Goal: Task Accomplishment & Management: Use online tool/utility

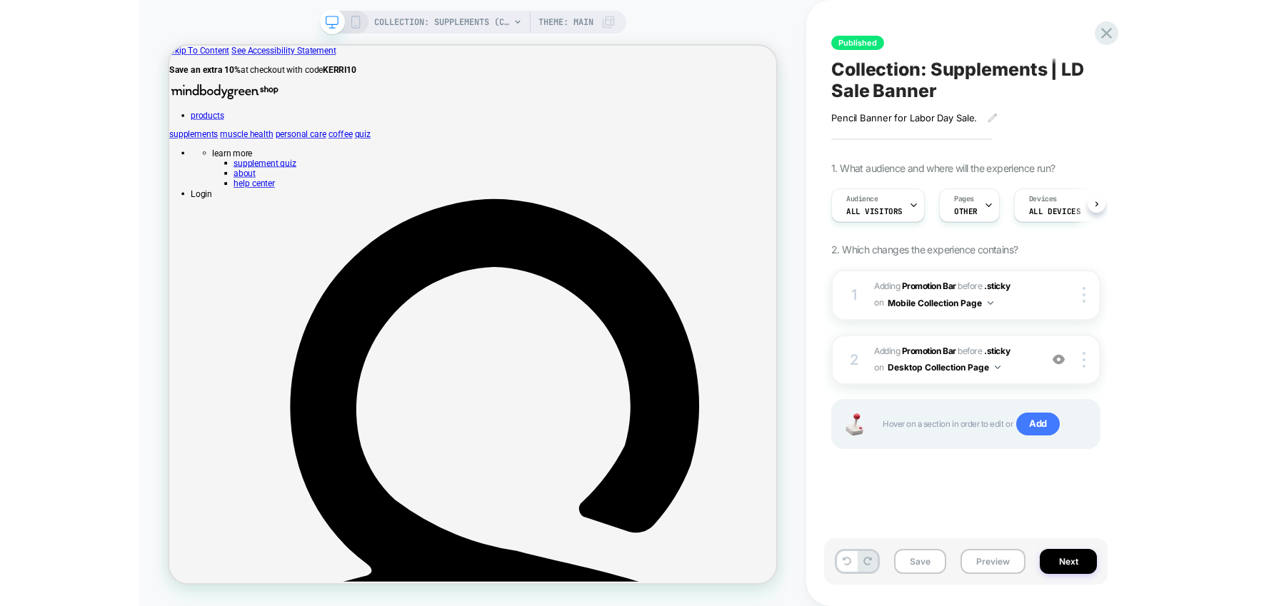
scroll to position [0, 1]
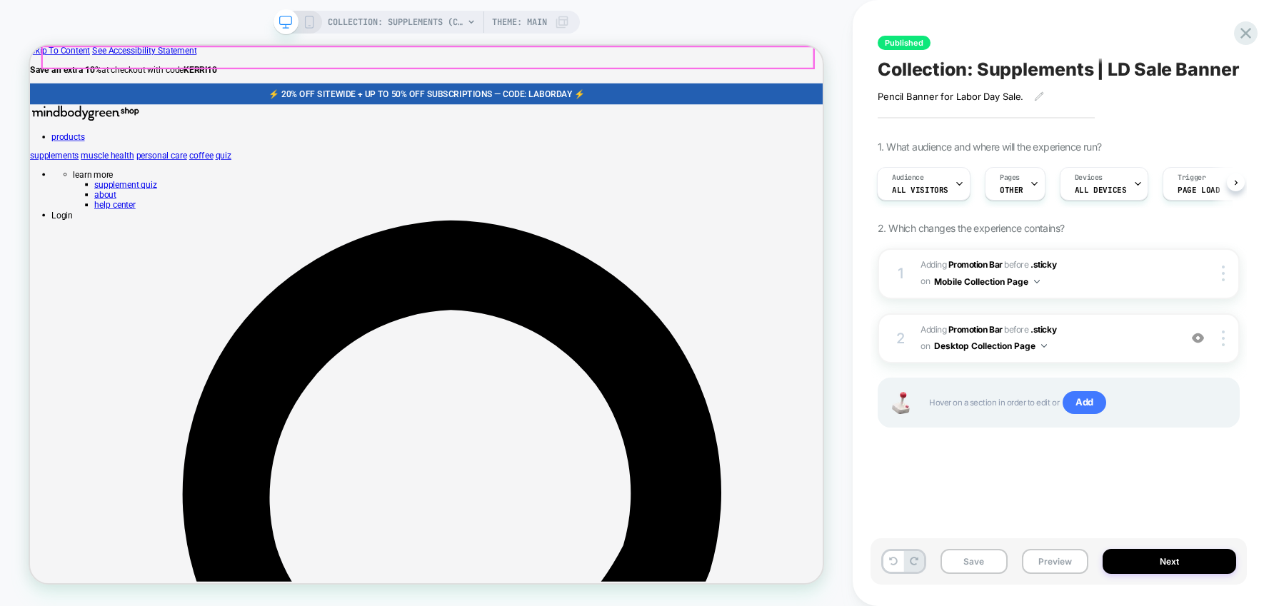
click at [755, 104] on span "⚡️ 20% OFF SITEWIDE + UP TO 50% OFF SUBSCRIPTIONS — CODE: LABORDAY ⚡️﻿" at bounding box center [559, 111] width 422 height 14
click at [810, 104] on p "⚡️ 20% OFF SITEWIDE + UP TO 50% OFF SUBSCRIPTIONS — CODE: LABORDAY ⚡️﻿" at bounding box center [559, 111] width 1008 height 14
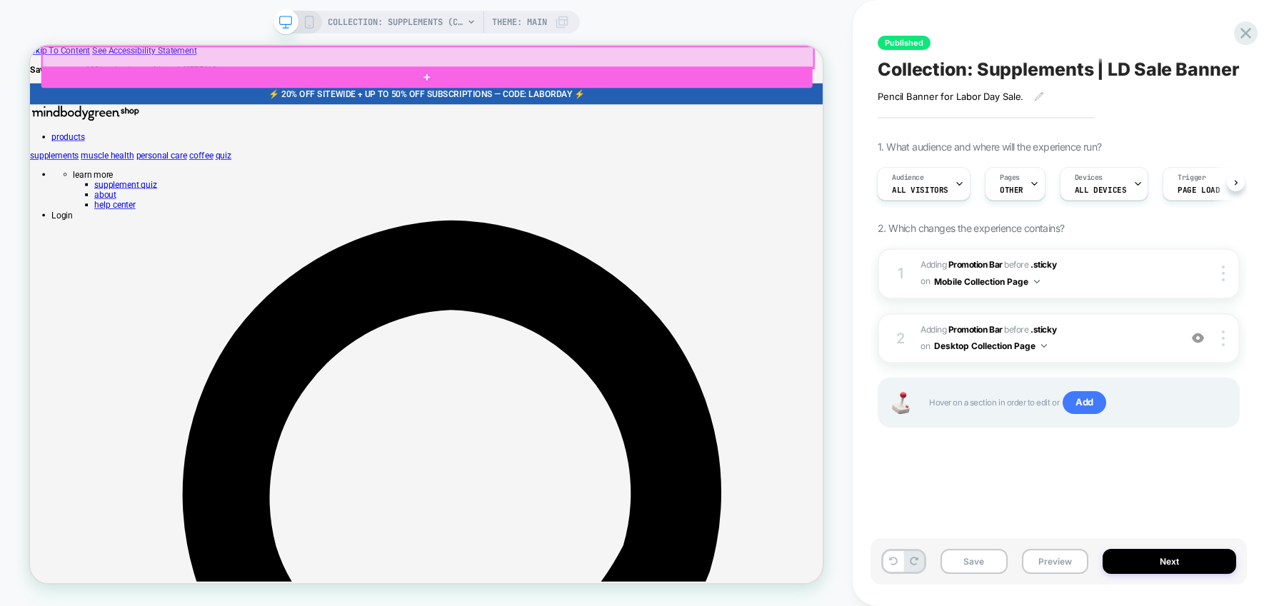
click at [780, 53] on div at bounding box center [560, 61] width 1028 height 29
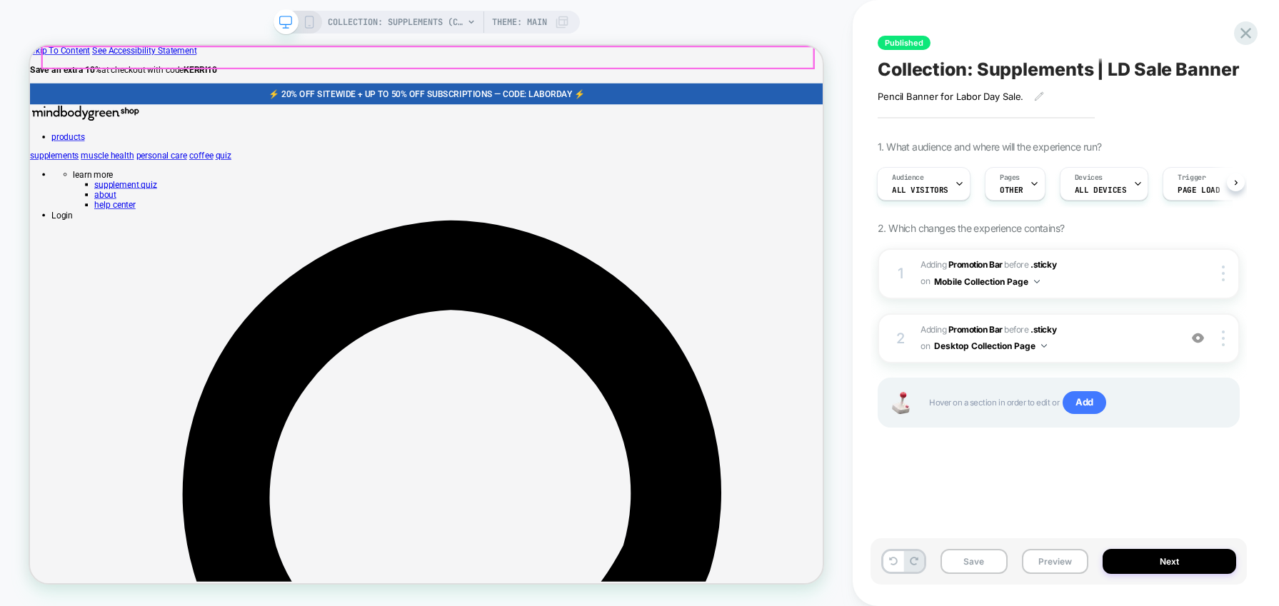
click at [778, 96] on div "⚡️ 20% OFF SITEWIDE + UP TO 50% OFF SUBSCRIPTIONS — CODE: LABORDAY ⚡️﻿ ⚡️ 20% O…" at bounding box center [559, 110] width 1058 height 29
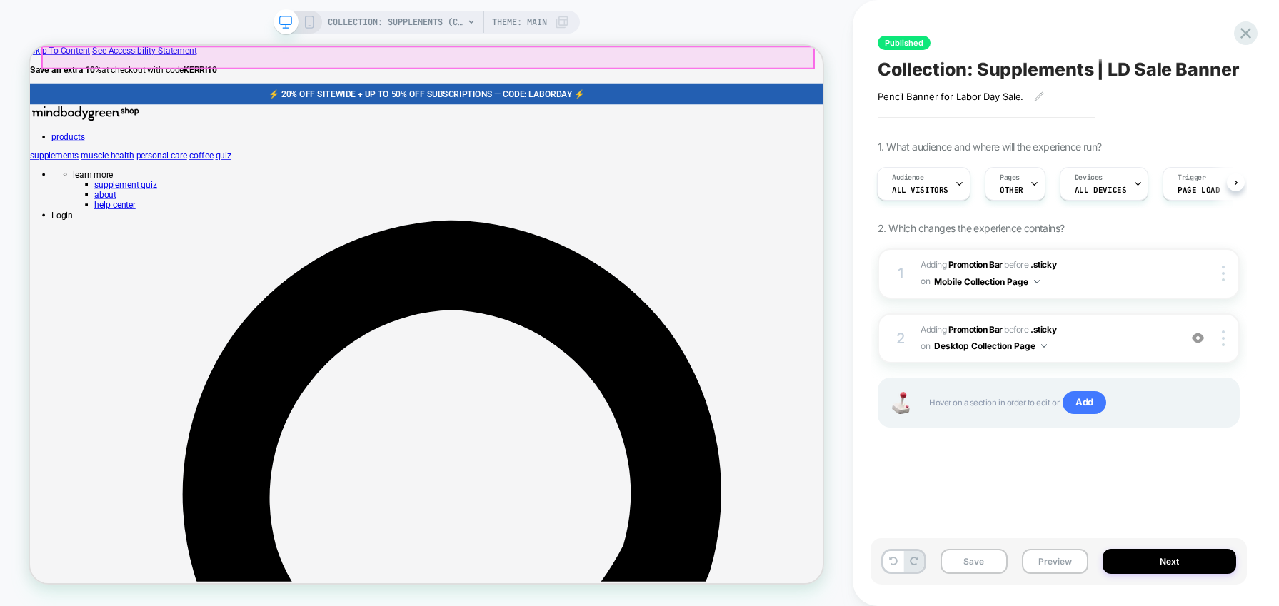
click at [792, 104] on p "⚡️ 20% OFF SITEWIDE + UP TO 50% OFF SUBSCRIPTIONS — CODE: LABORDAY ⚡️﻿" at bounding box center [559, 111] width 1008 height 14
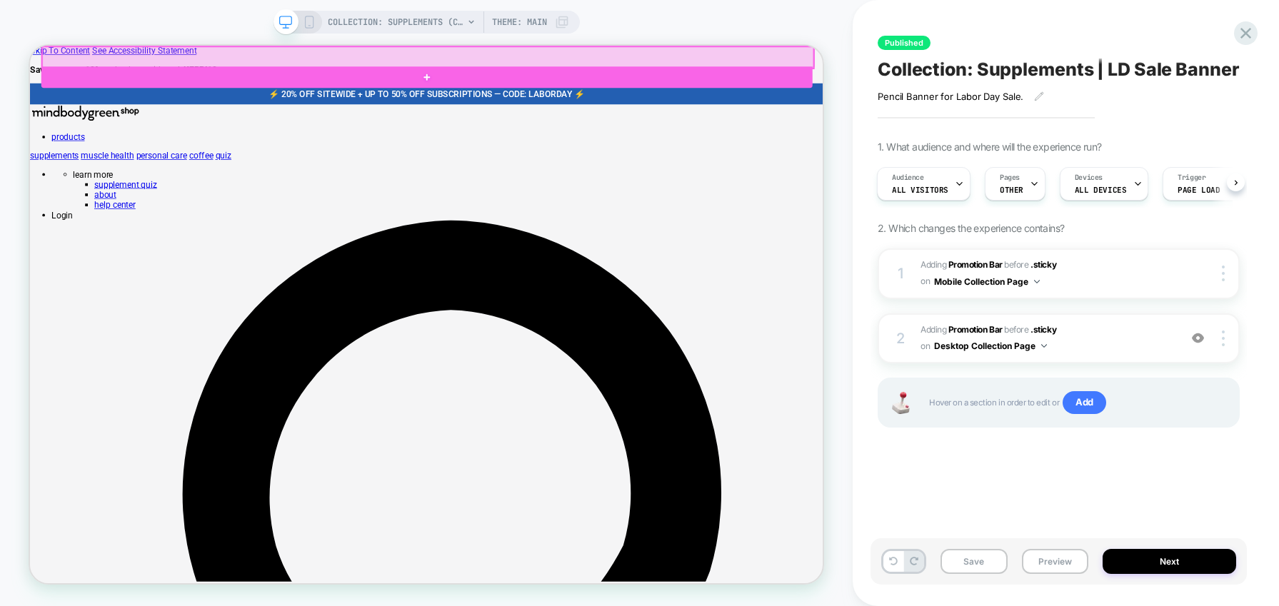
click at [800, 56] on div at bounding box center [560, 61] width 1028 height 29
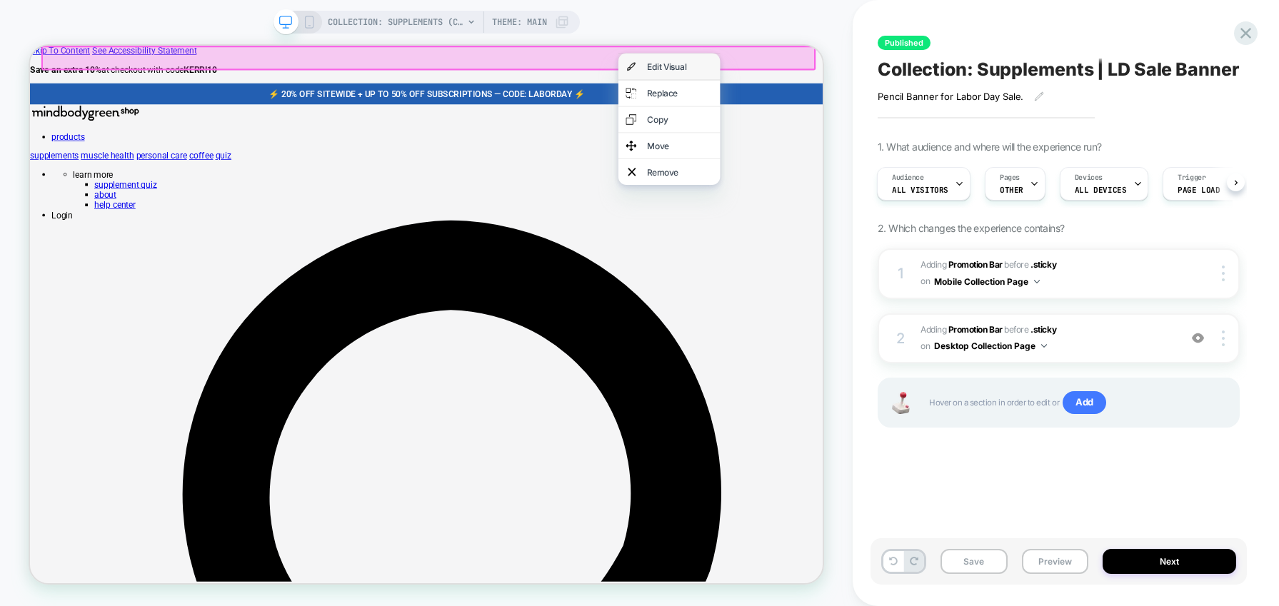
click at [858, 71] on div "Edit Visual" at bounding box center [896, 73] width 87 height 14
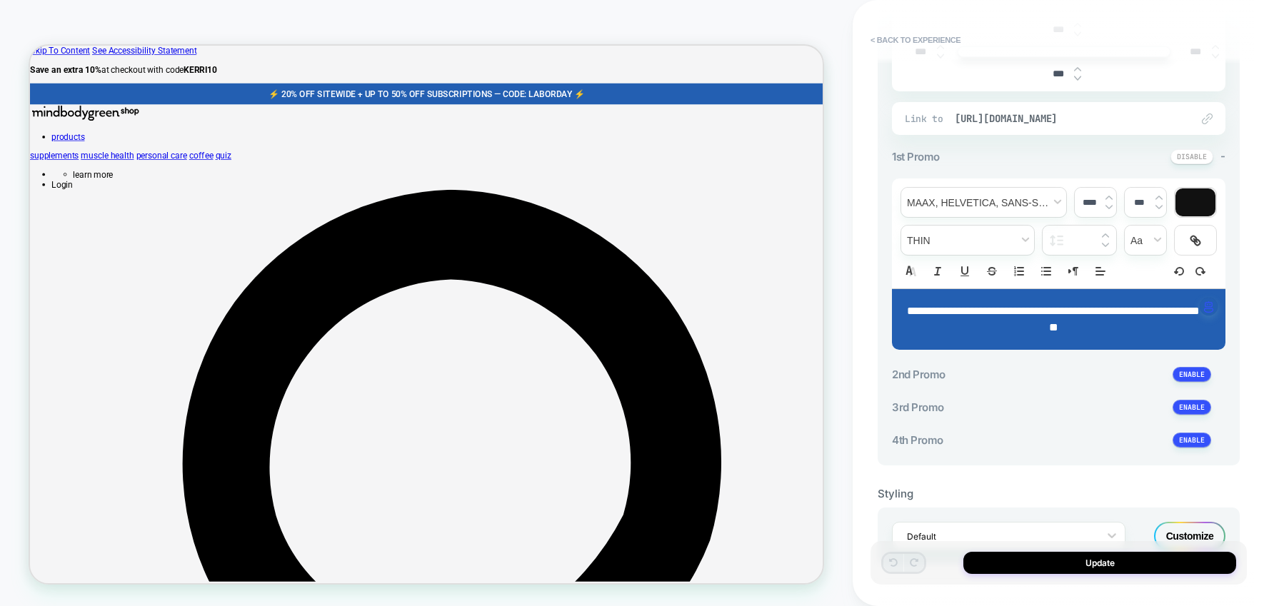
scroll to position [407, 0]
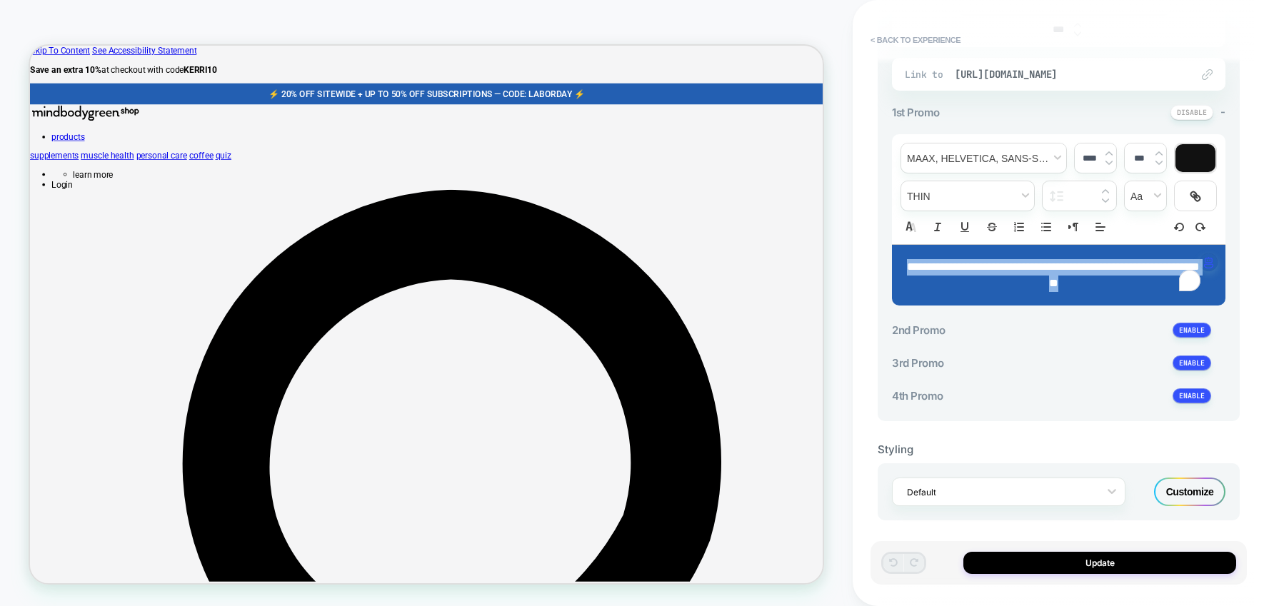
drag, startPoint x: 1170, startPoint y: 303, endPoint x: 903, endPoint y: 288, distance: 266.8
type textarea "**********"
click at [903, 288] on div "**********" at bounding box center [1058, 275] width 333 height 61
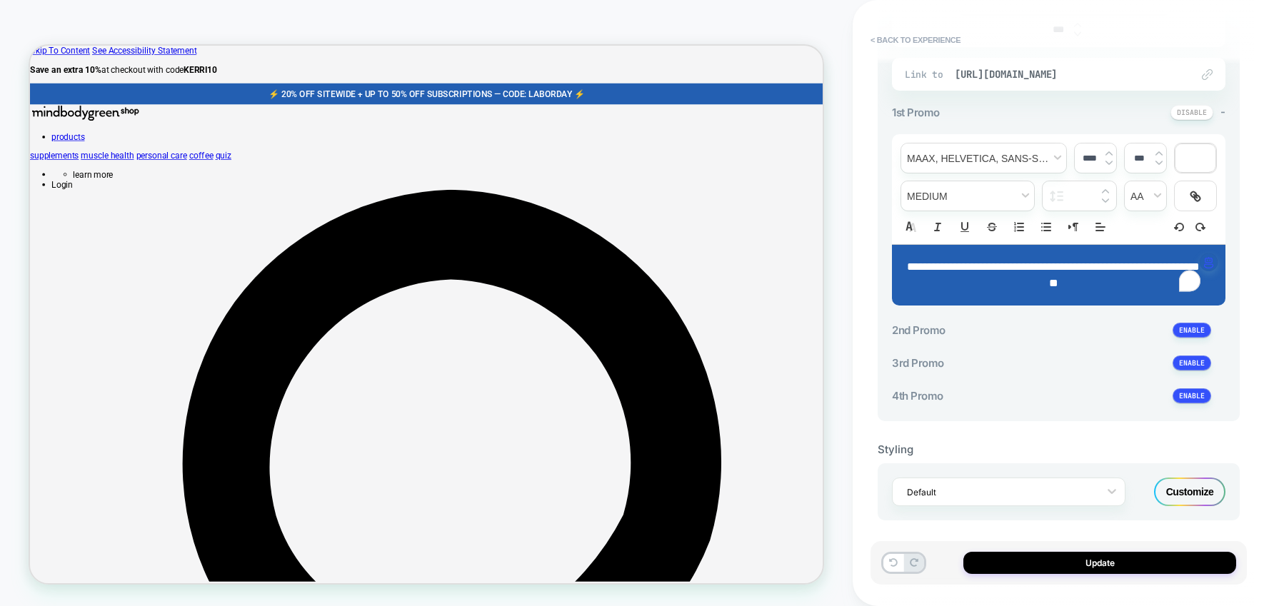
scroll to position [0, 0]
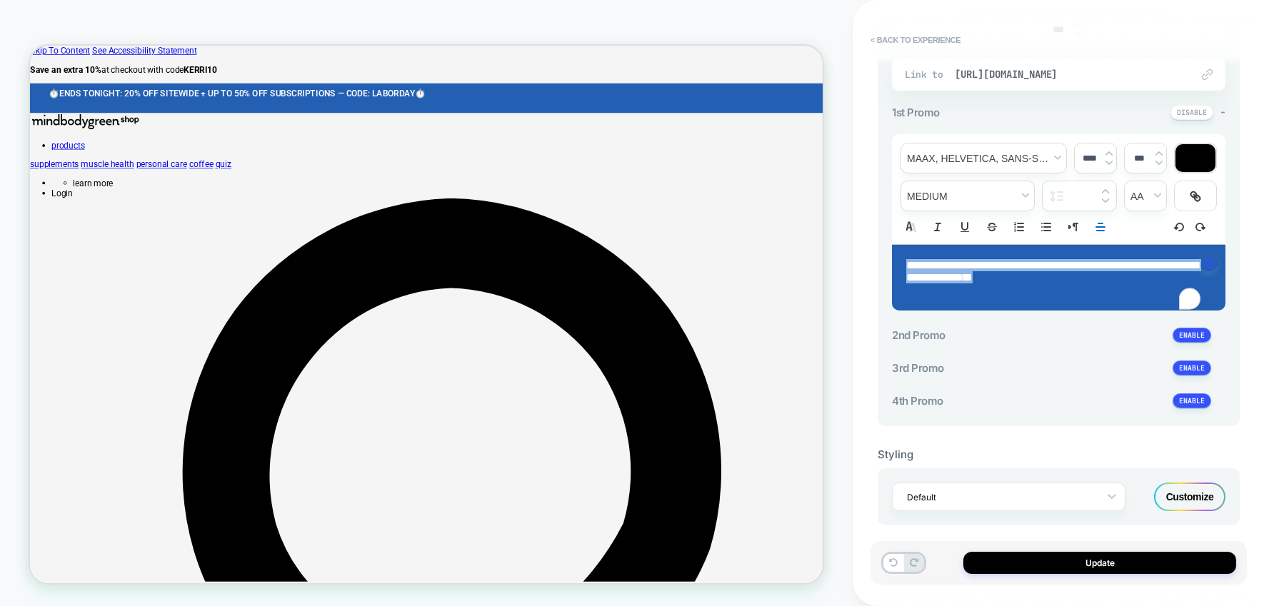
drag, startPoint x: 1167, startPoint y: 303, endPoint x: 875, endPoint y: 271, distance: 293.0
click at [875, 271] on div "**********" at bounding box center [1058, 303] width 376 height 578
type input "****"
click at [1000, 231] on line "Align" at bounding box center [1099, 231] width 7 height 0
click at [1000, 268] on icon "Align" at bounding box center [1099, 262] width 11 height 11
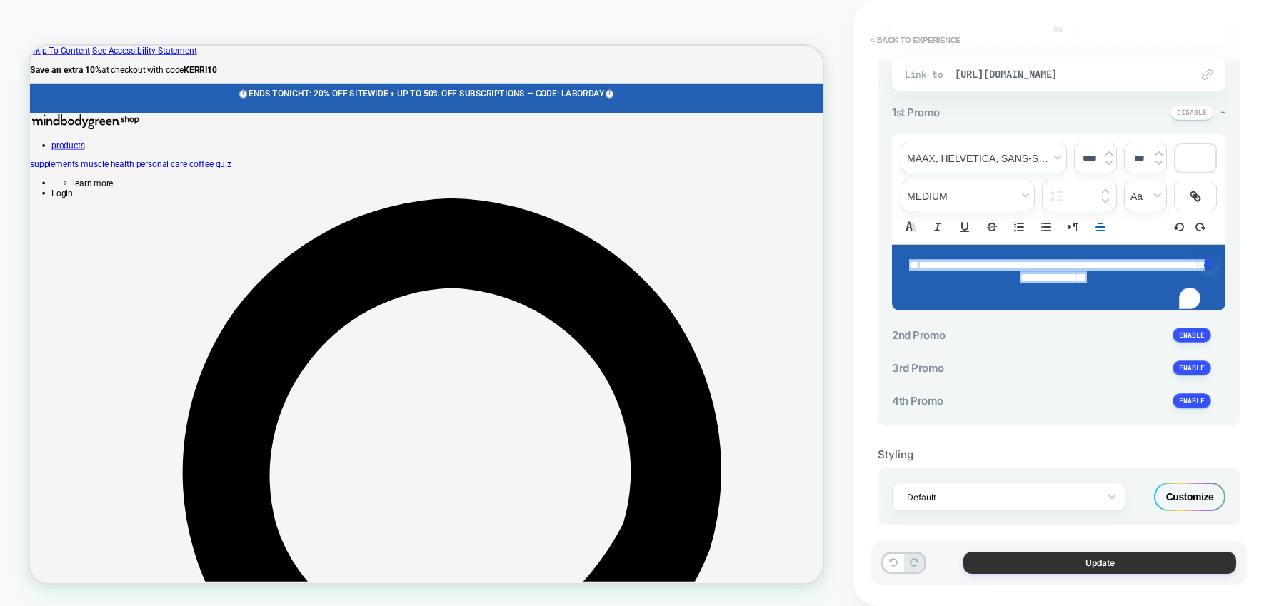
click at [1000, 561] on button "Update" at bounding box center [1099, 563] width 273 height 22
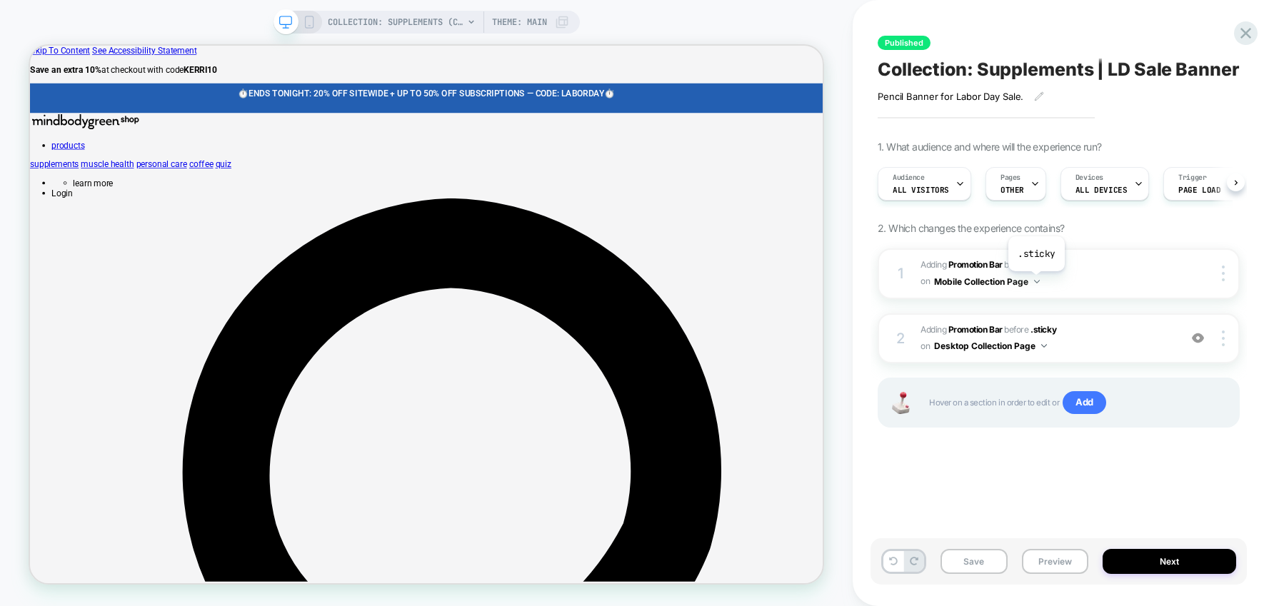
scroll to position [0, 1]
click at [1000, 563] on button "Next" at bounding box center [1170, 561] width 134 height 25
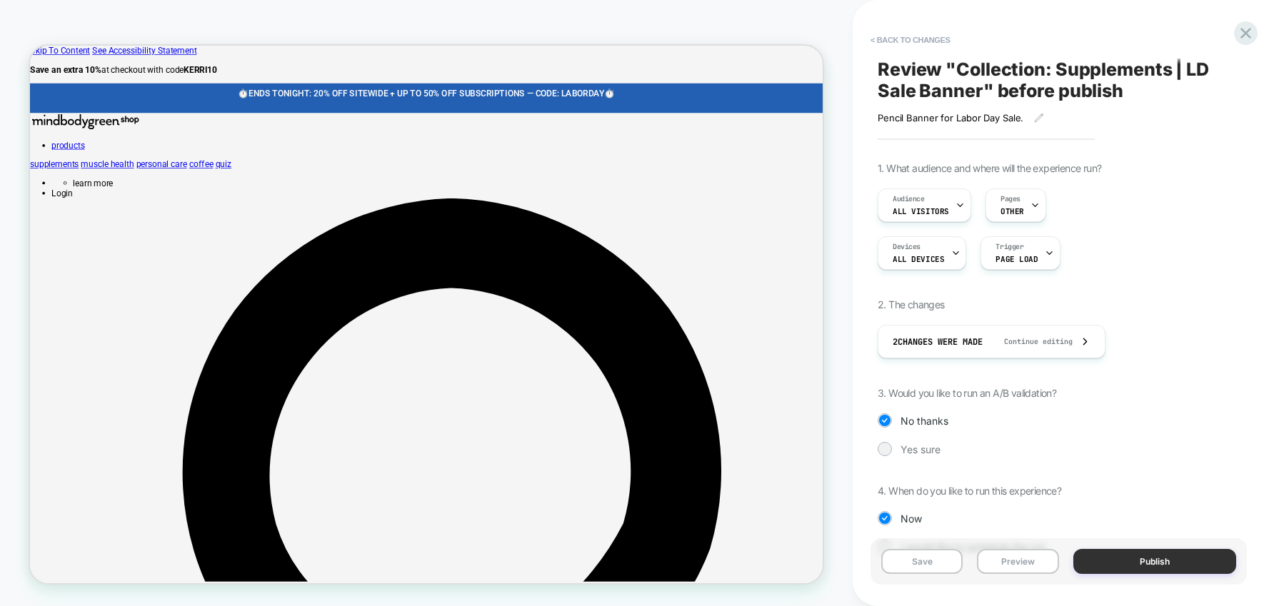
click at [1000, 554] on button "Publish" at bounding box center [1155, 561] width 164 height 25
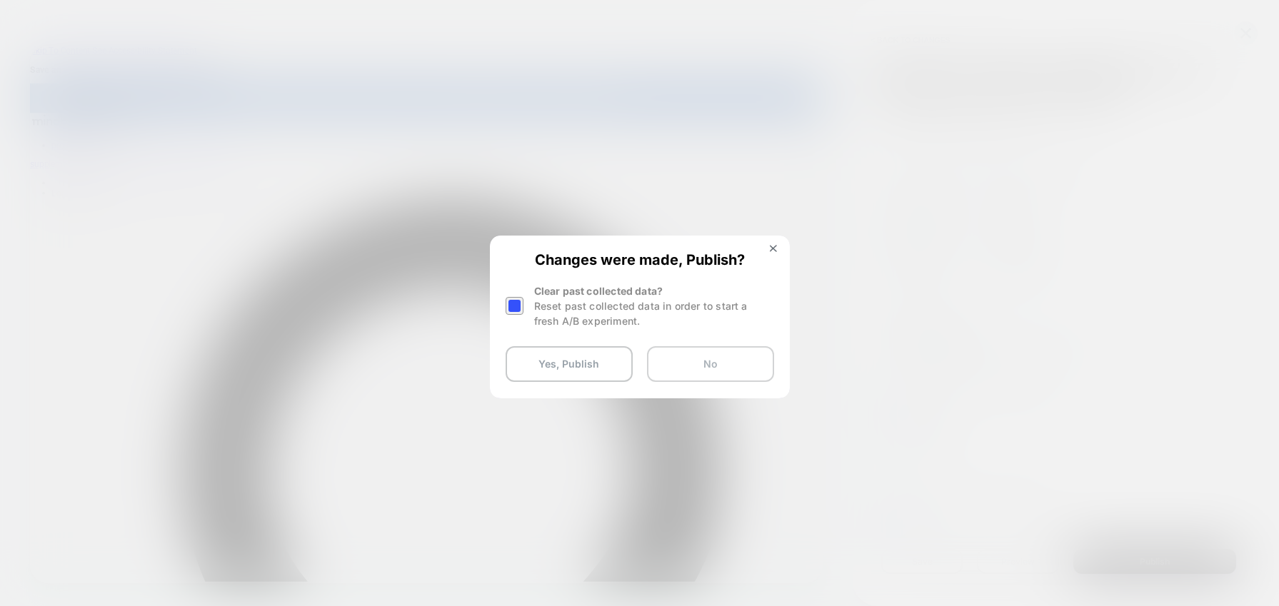
click at [707, 366] on button "No" at bounding box center [710, 364] width 127 height 36
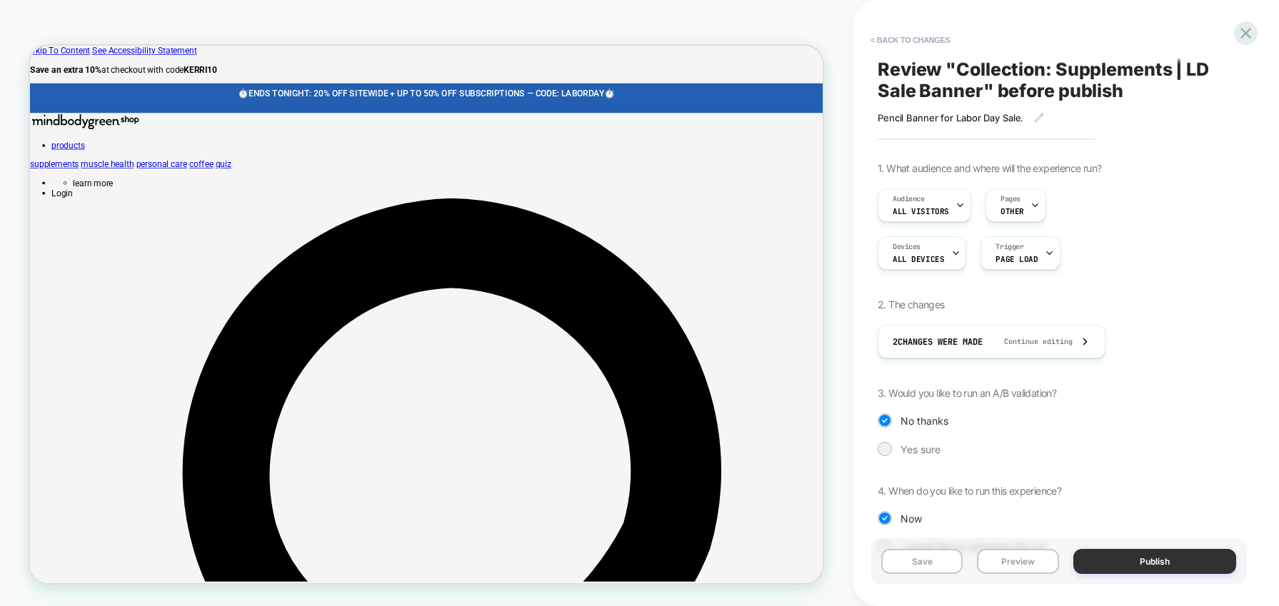
click at [1000, 560] on button "Publish" at bounding box center [1155, 561] width 164 height 25
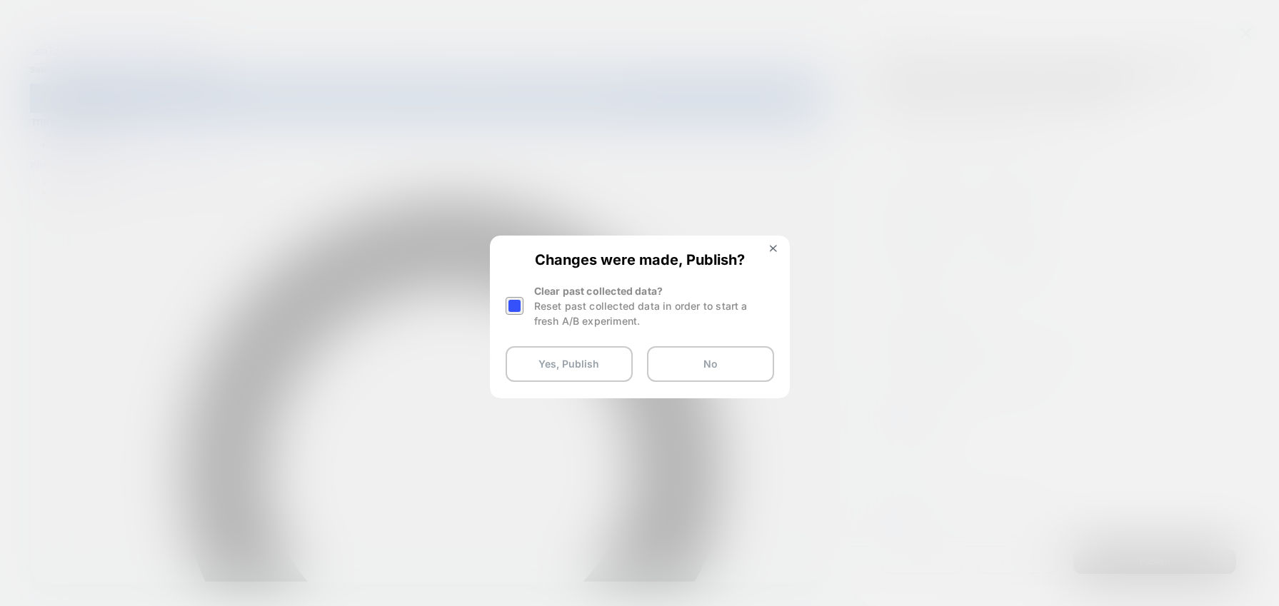
click at [514, 309] on div at bounding box center [515, 306] width 18 height 18
click at [555, 377] on button "Yes, Publish" at bounding box center [569, 364] width 127 height 36
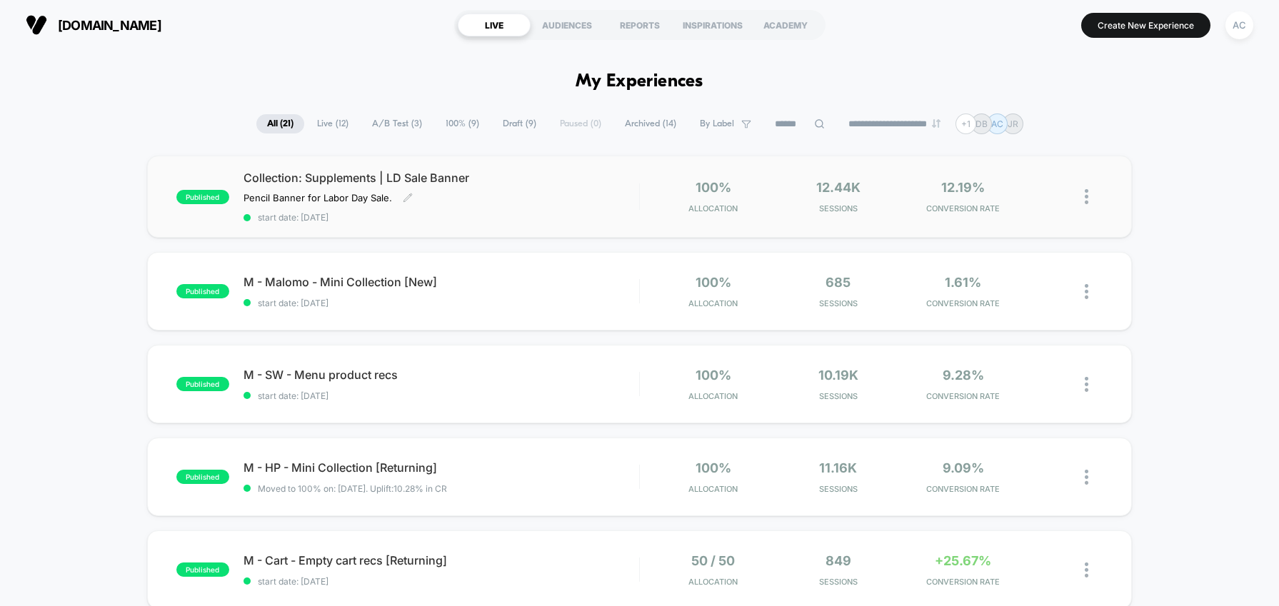
click at [471, 199] on div "Collection: Supplements | LD Sale Banner Pencil Banner for [DATE] Sale.﻿ Click …" at bounding box center [441, 197] width 396 height 52
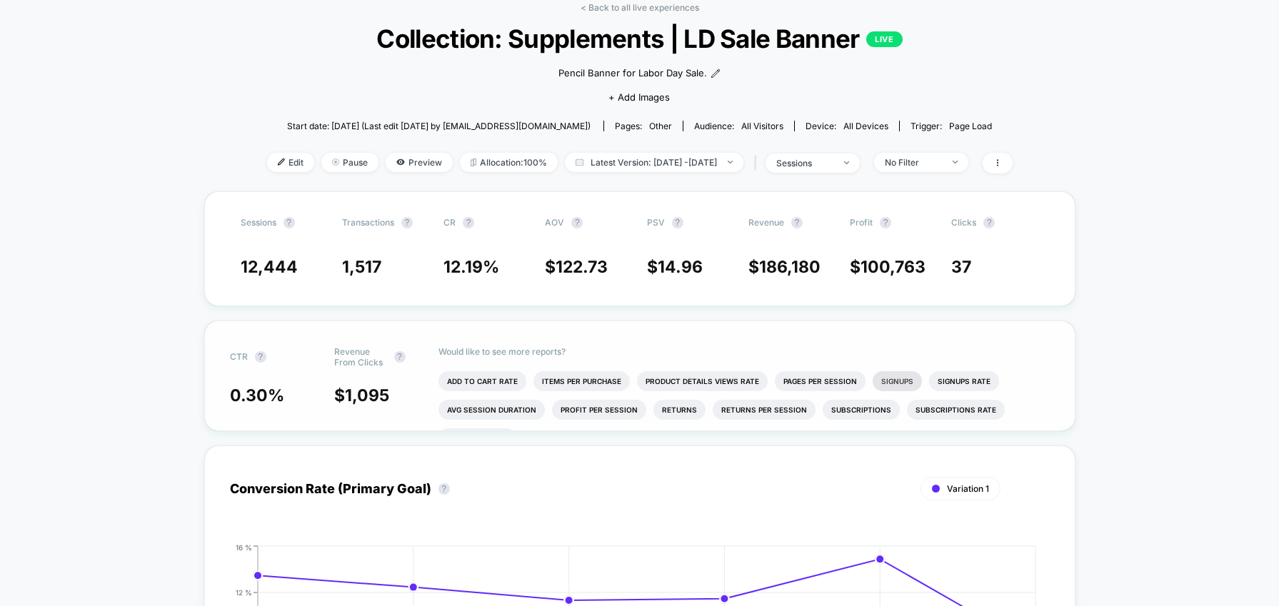
scroll to position [12, 0]
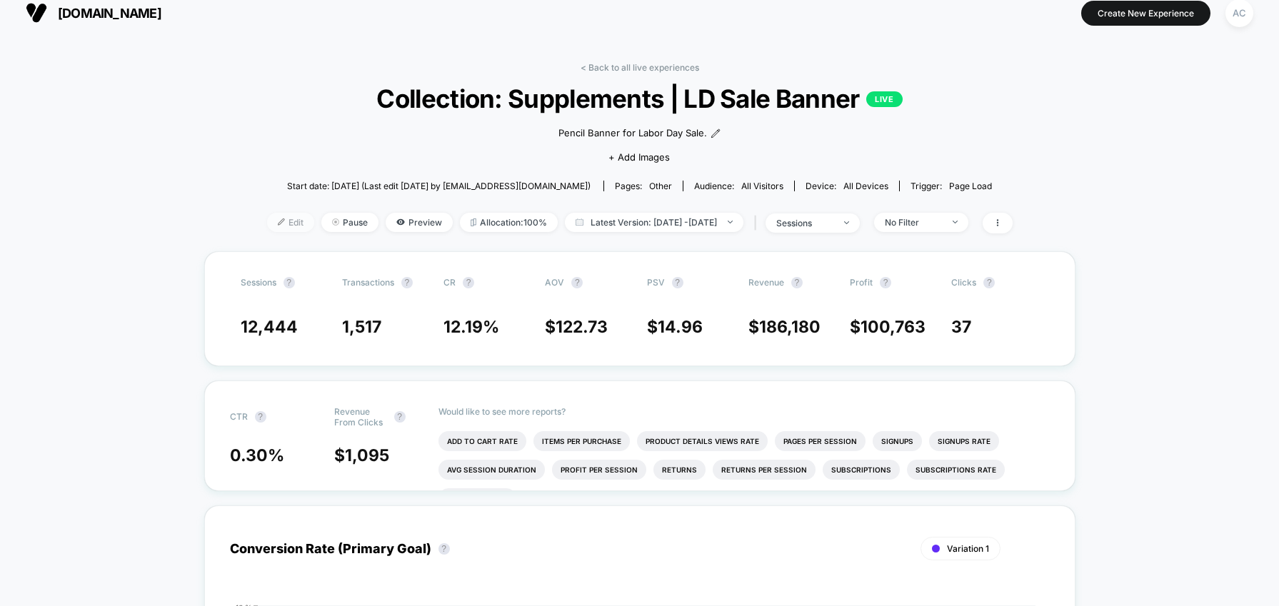
click at [274, 232] on span "Edit" at bounding box center [290, 222] width 47 height 19
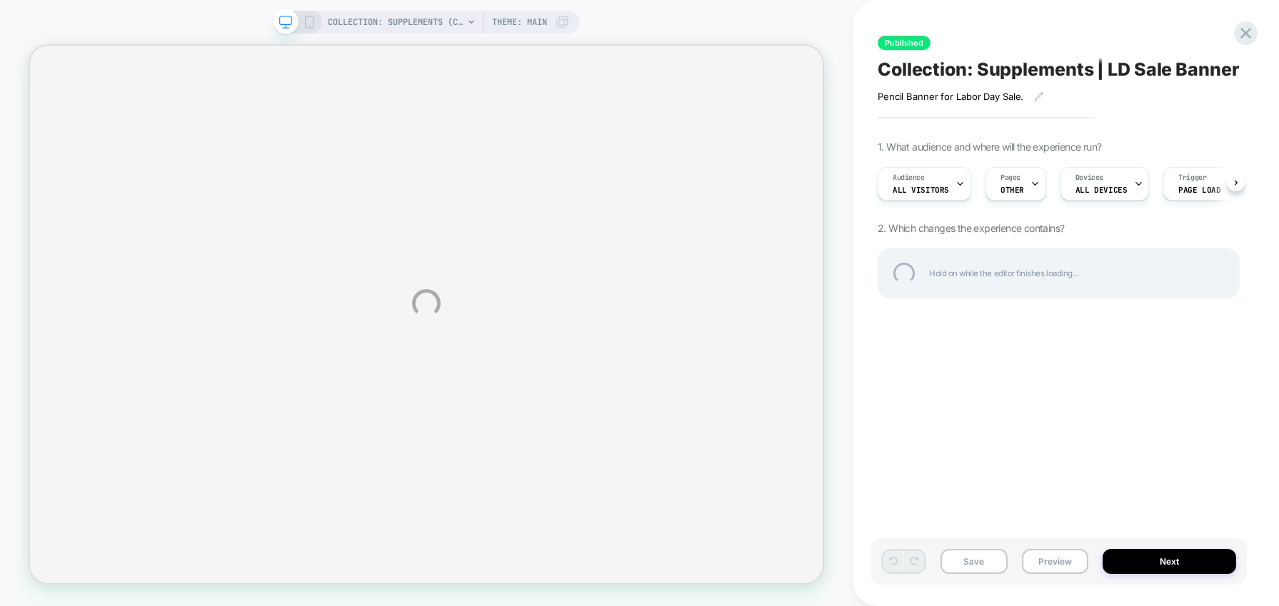
click at [304, 24] on div "COLLECTION: Supplements (Category) COLLECTION: Supplements (Category) Theme: MA…" at bounding box center [639, 303] width 1279 height 606
click at [306, 24] on div "COLLECTION: Supplements (Category) COLLECTION: Supplements (Category) Theme: MA…" at bounding box center [639, 303] width 1279 height 606
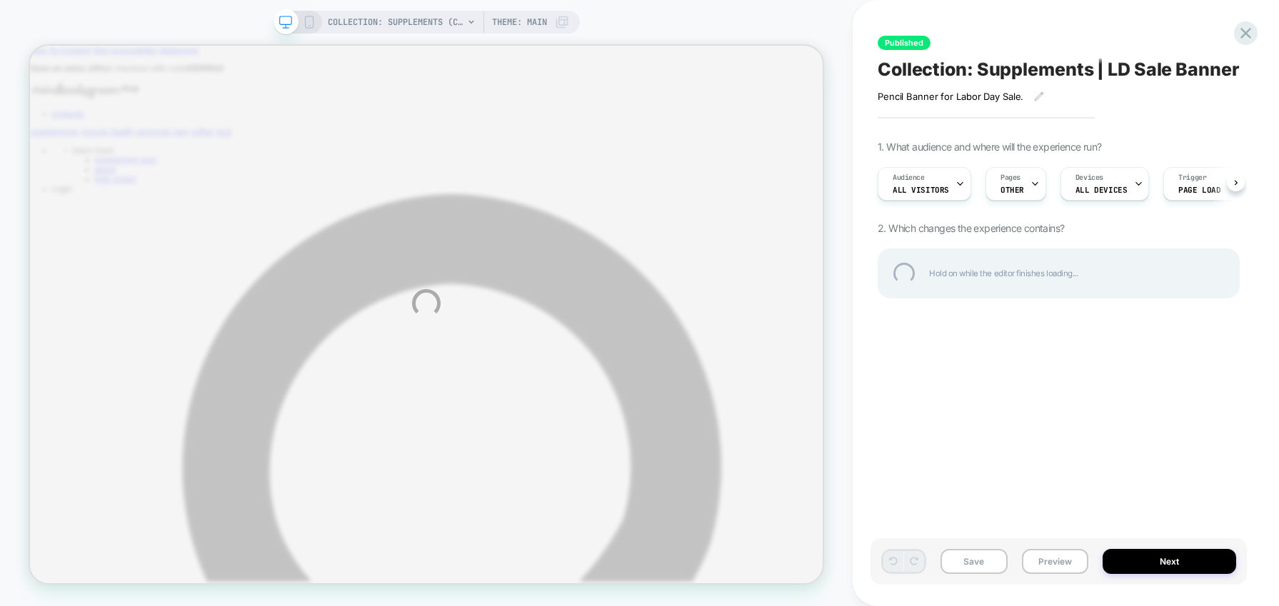
click at [308, 21] on div "COLLECTION: Supplements (Category) COLLECTION: Supplements (Category) Theme: MA…" at bounding box center [639, 303] width 1279 height 606
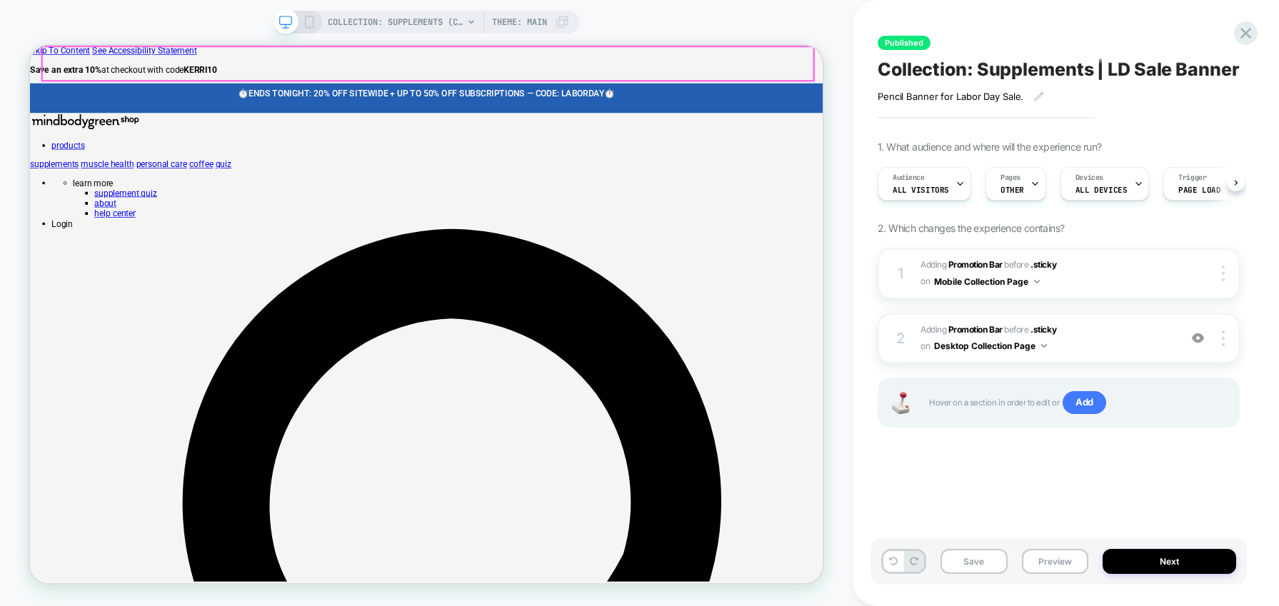
scroll to position [0, 1]
click at [433, 102] on p "⏱️ ENDS TONIGHT: 20% OFF SITEWIDE + UP TO 50% OFF SUBSCRIPTIONS — CODE: LABORDA…" at bounding box center [559, 109] width 1008 height 14
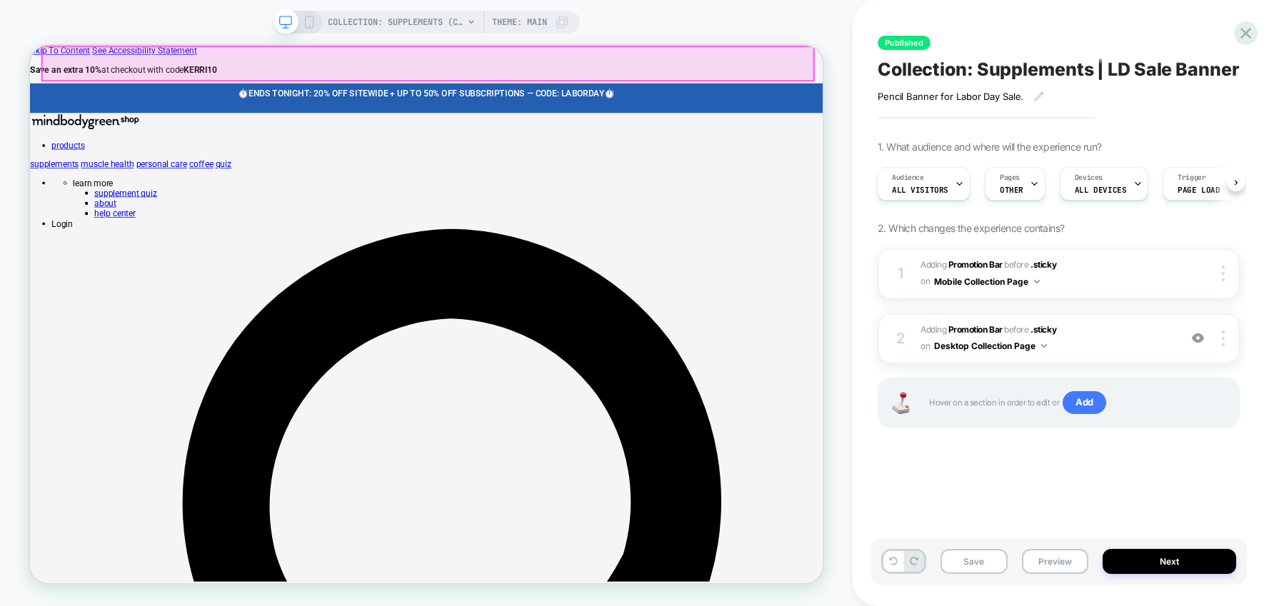
click at [793, 116] on p at bounding box center [559, 123] width 1008 height 14
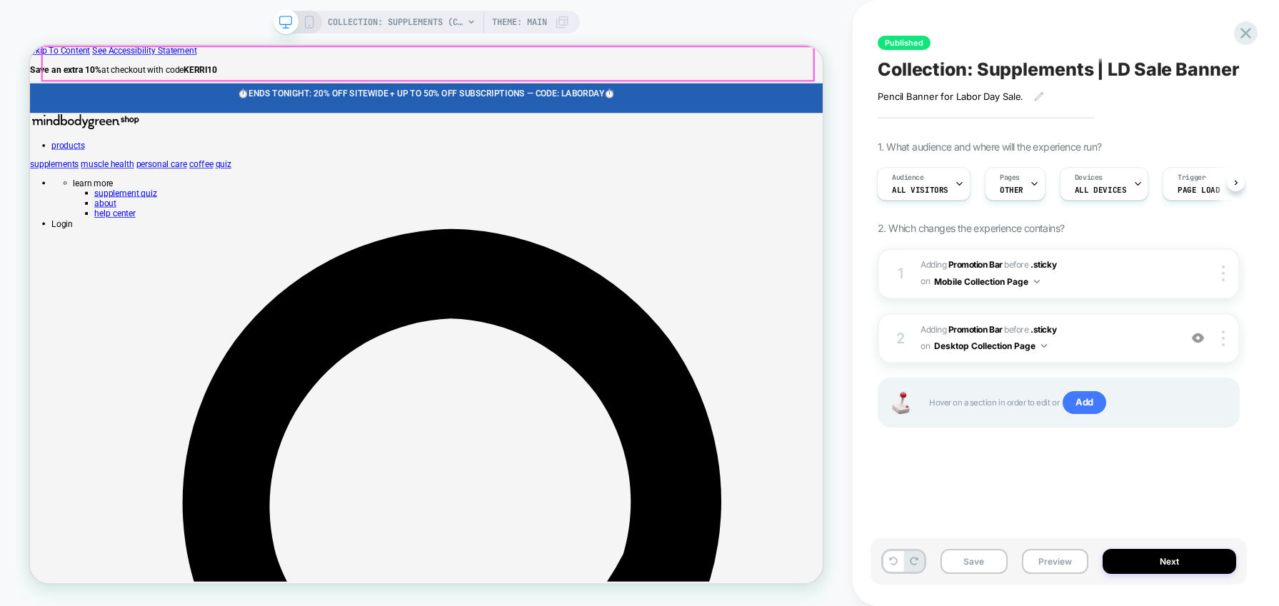
click at [858, 96] on div "⏱️ ENDS TONIGHT: 20% OFF SITEWIDE + UP TO 50% OFF SUBSCRIPTIONS — CODE: LABORDA…" at bounding box center [559, 116] width 1058 height 40
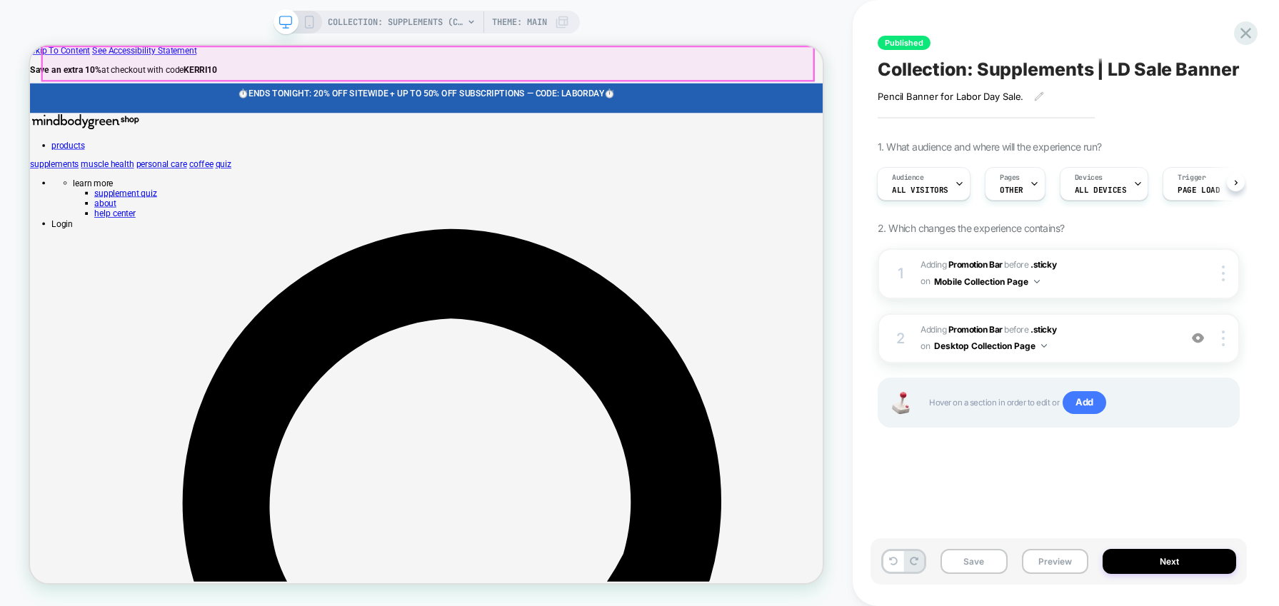
click at [810, 102] on span "⏱️" at bounding box center [803, 109] width 14 height 14
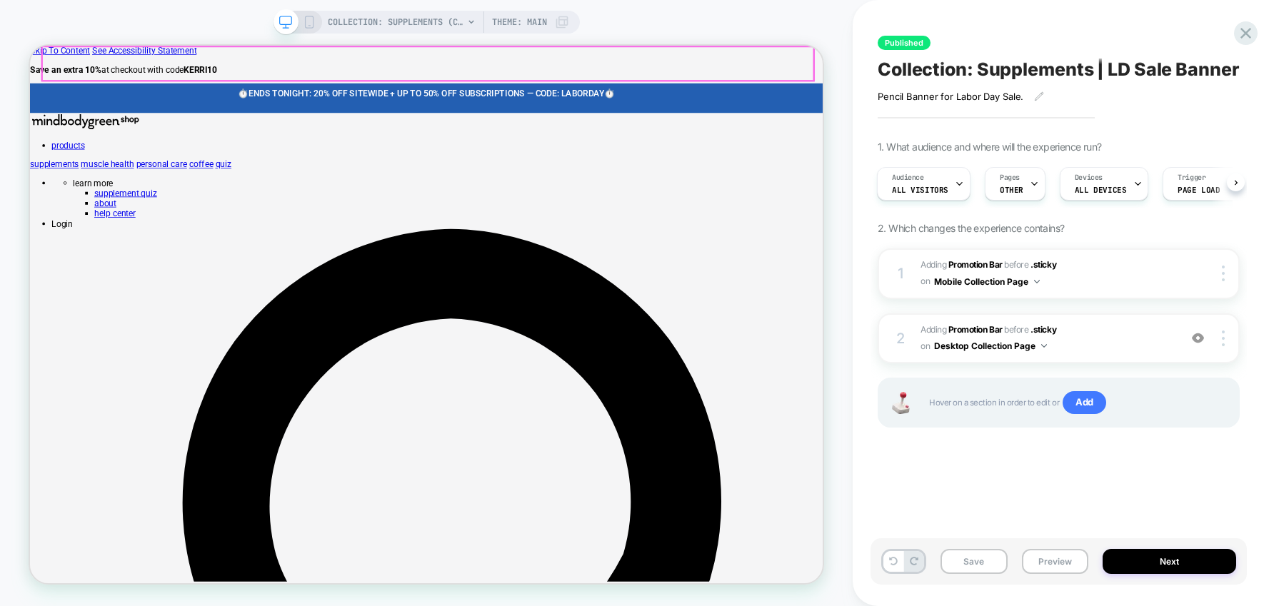
click at [783, 102] on span "ENDS TONIGHT: 20% OFF SITEWIDE + UP TO 50% OFF SUBSCRIPTIONS — CODE: LABORDAY" at bounding box center [559, 109] width 474 height 14
click at [822, 116] on p at bounding box center [559, 123] width 1008 height 14
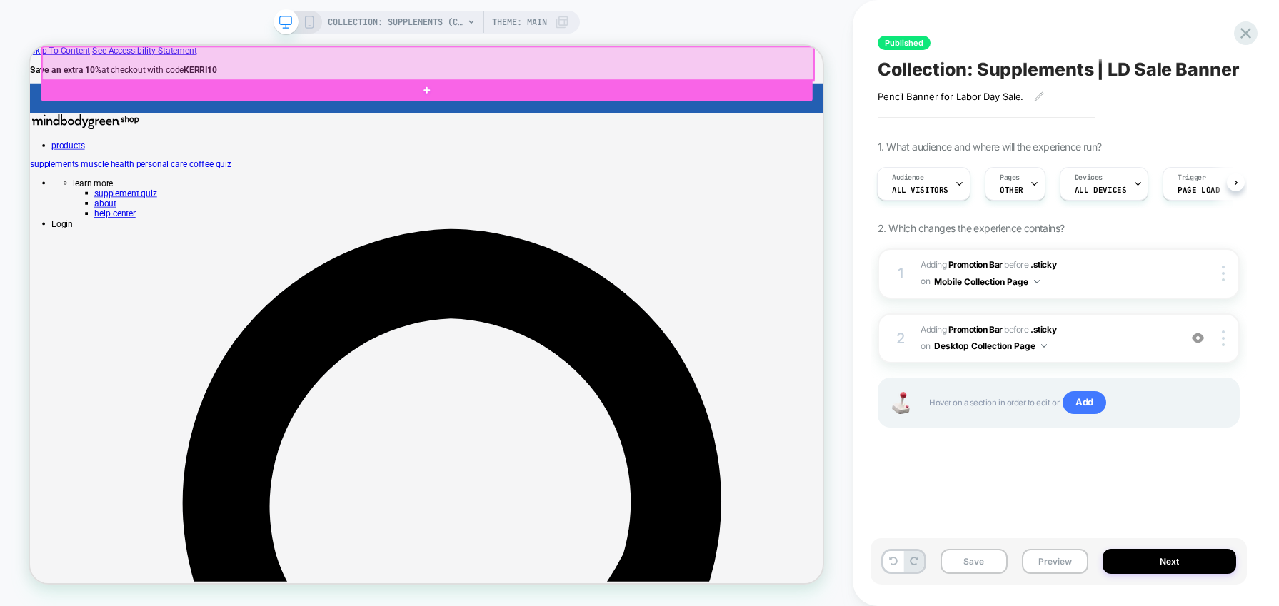
click at [835, 52] on div at bounding box center [560, 69] width 1028 height 45
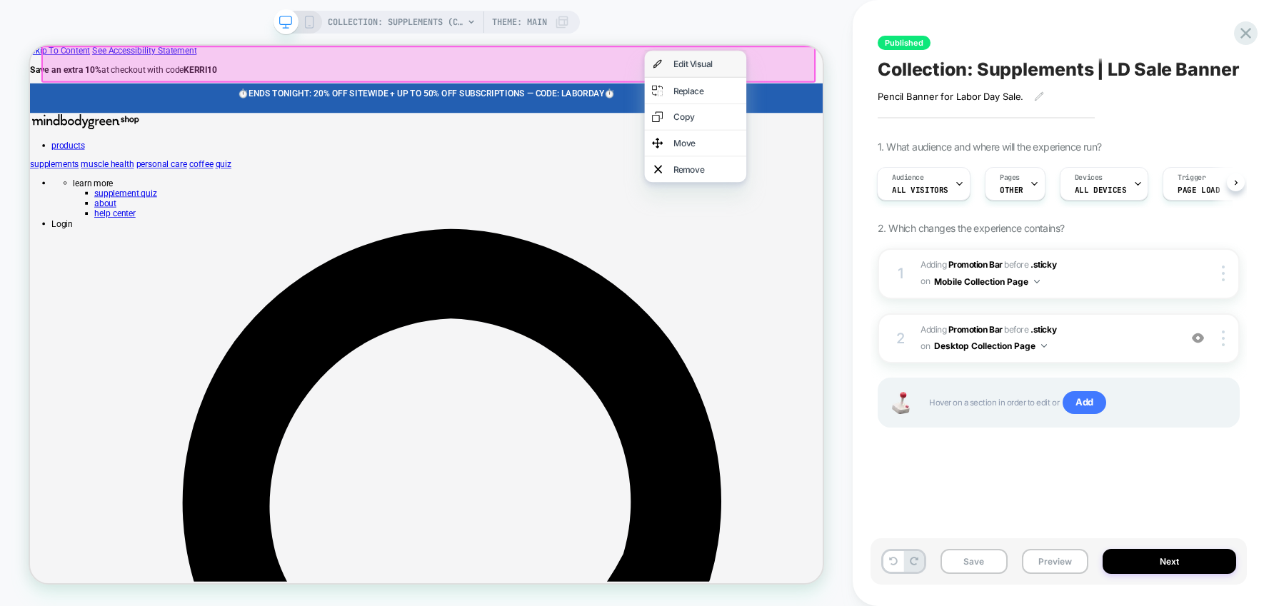
click at [890, 71] on div "Edit Visual" at bounding box center [931, 70] width 87 height 14
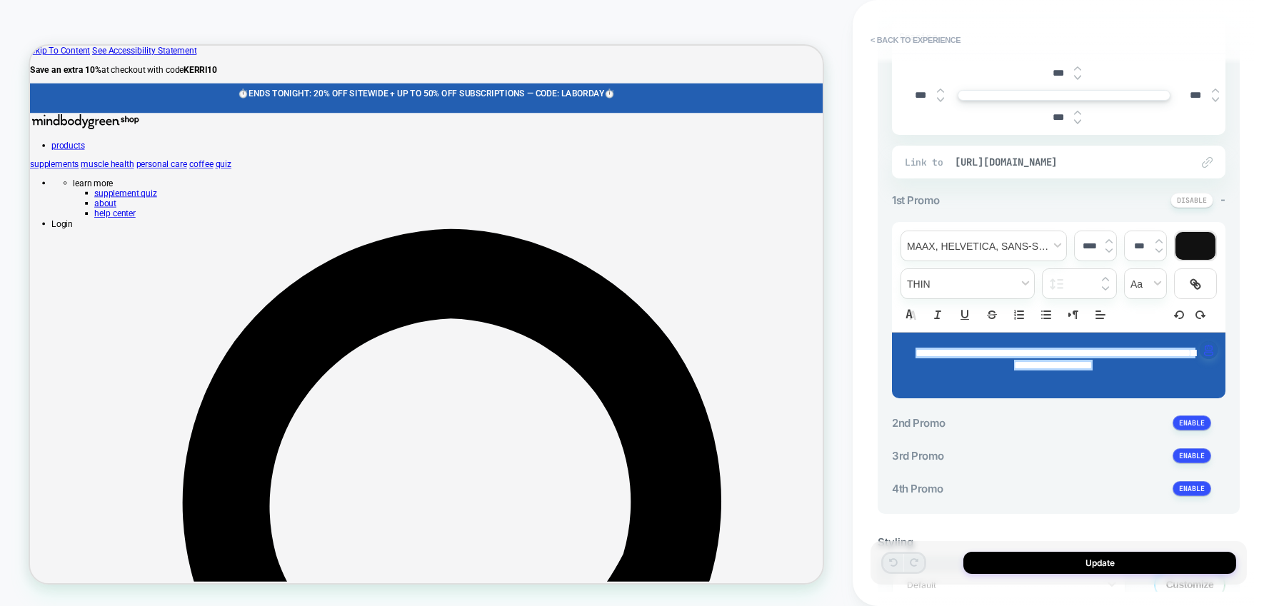
scroll to position [353, 0]
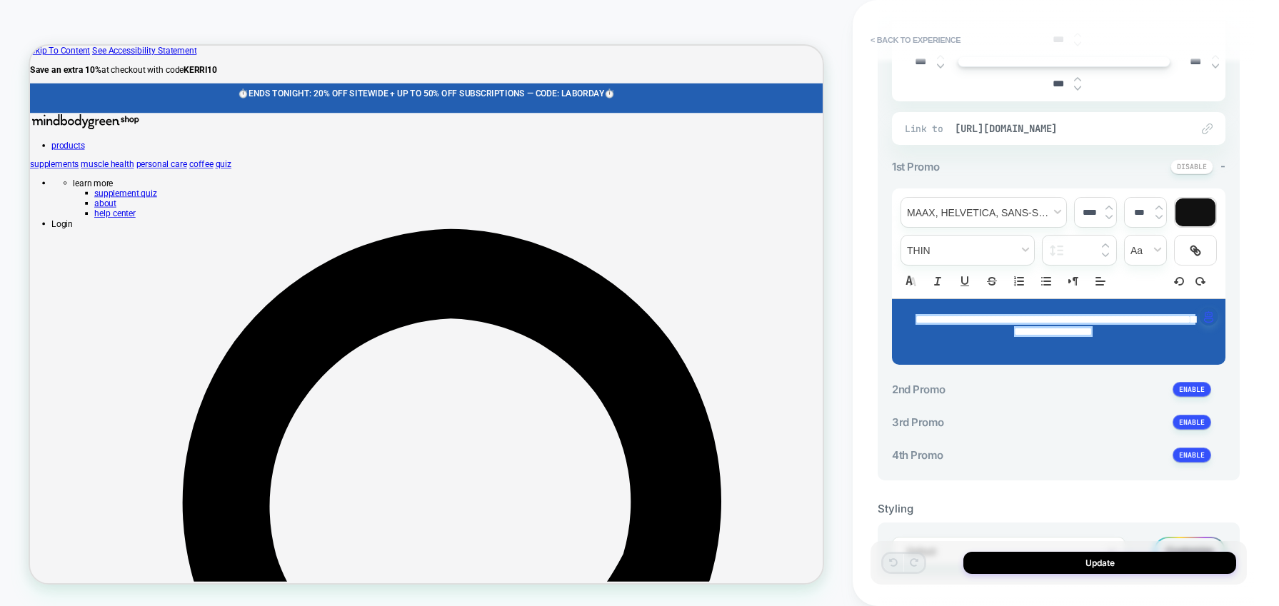
click at [1000, 351] on div "**********" at bounding box center [1058, 332] width 333 height 66
type input "****"
drag, startPoint x: 1197, startPoint y: 361, endPoint x: 842, endPoint y: 333, distance: 356.8
click at [842, 333] on div "**********" at bounding box center [639, 303] width 1279 height 606
copy span "**********"
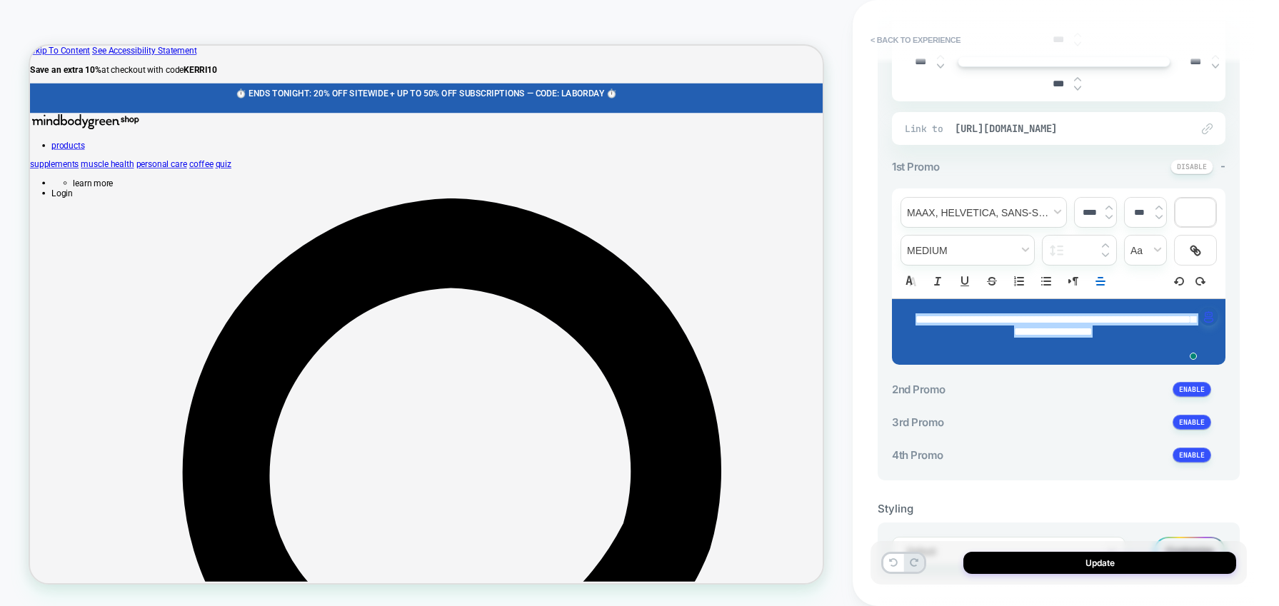
click at [720, 102] on span "⏱️ ENDS TONIGHT: 20% OFF SITEWIDE + UP TO 50% OFF SUBSCRIPTIONS — CODE: LABORDA…" at bounding box center [559, 109] width 508 height 14
click at [833, 173] on div "COLLECTION: Supplements (Category) COLLECTION: Supplements (Category) Theme: MA…" at bounding box center [426, 303] width 853 height 578
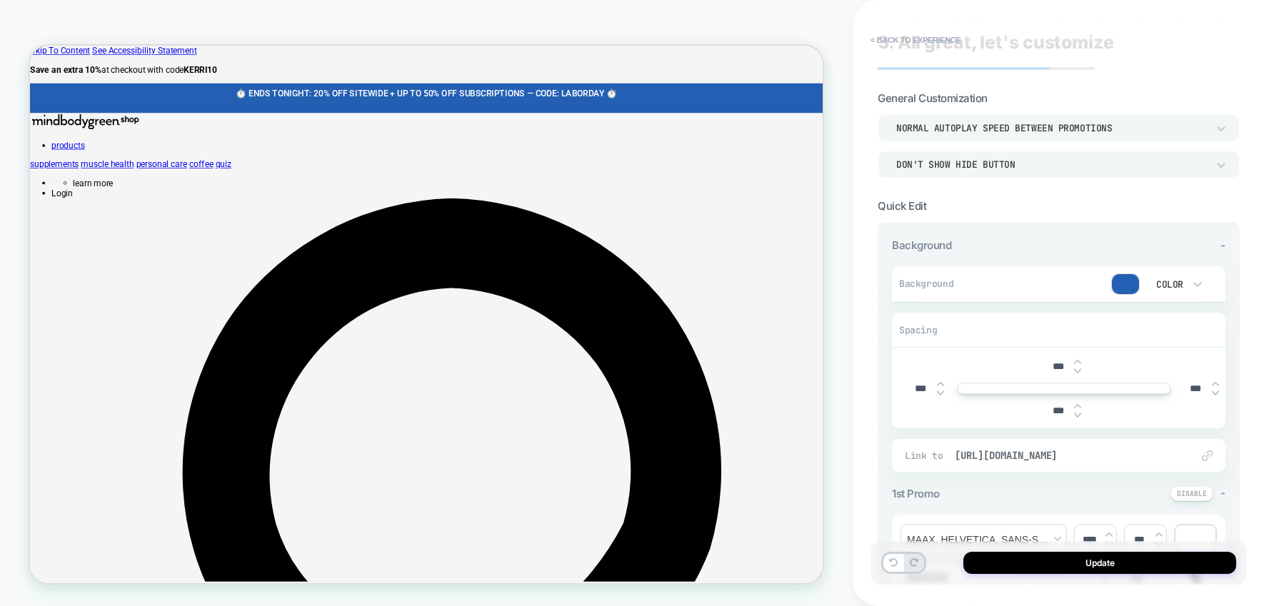
scroll to position [4, 0]
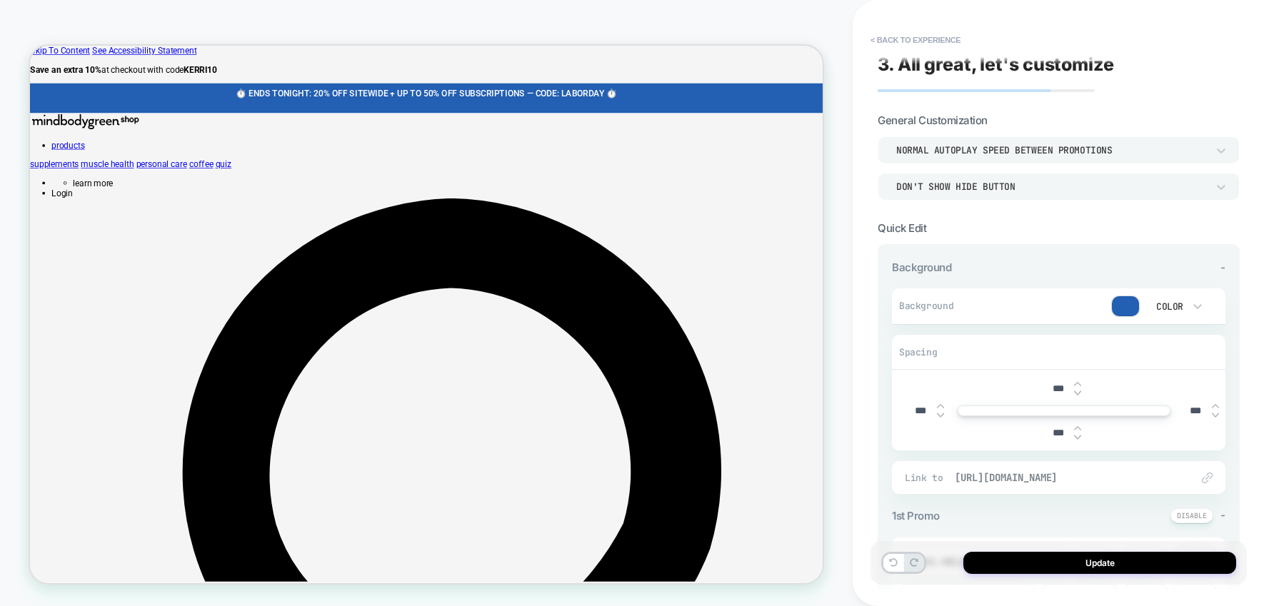
click at [1000, 484] on span "[URL][DOMAIN_NAME]" at bounding box center [1066, 477] width 222 height 13
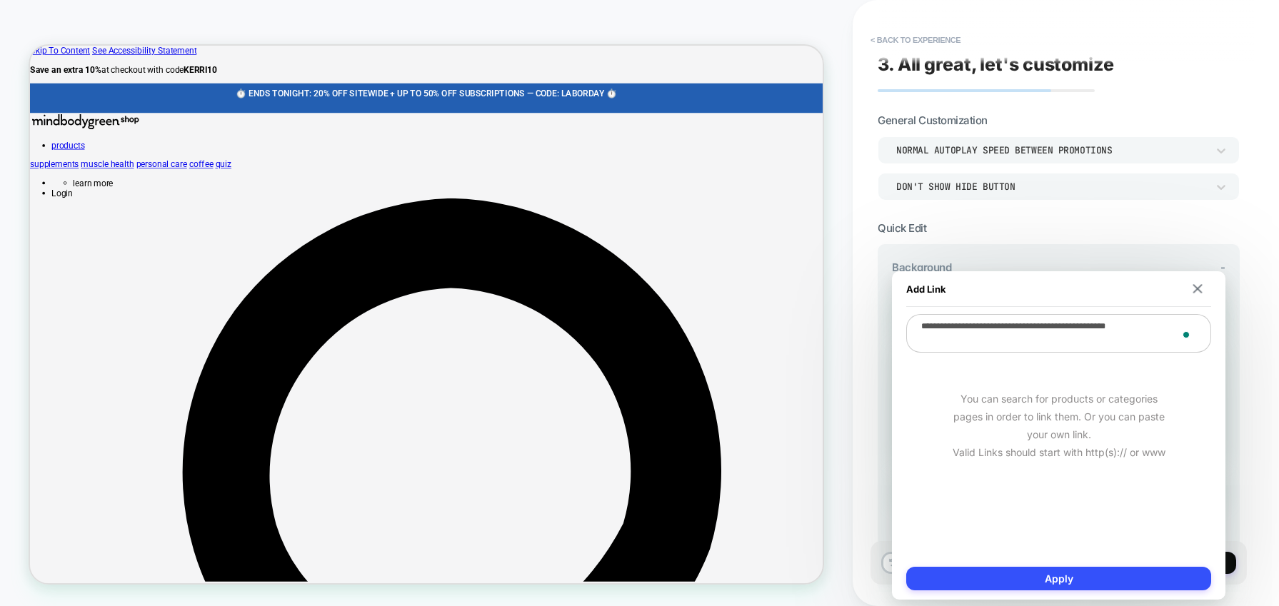
click at [1000, 301] on div "Add Link" at bounding box center [1058, 289] width 305 height 36
click at [1000, 292] on div "Add Link" at bounding box center [1058, 289] width 305 height 36
click at [1000, 288] on img at bounding box center [1197, 288] width 9 height 9
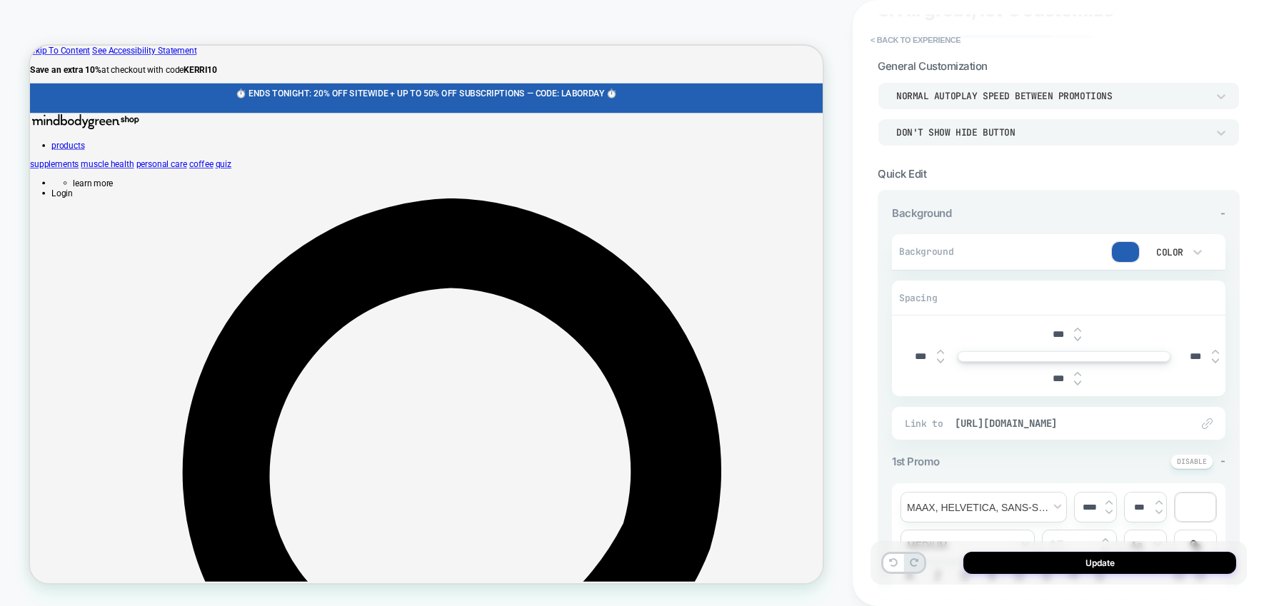
scroll to position [62, 0]
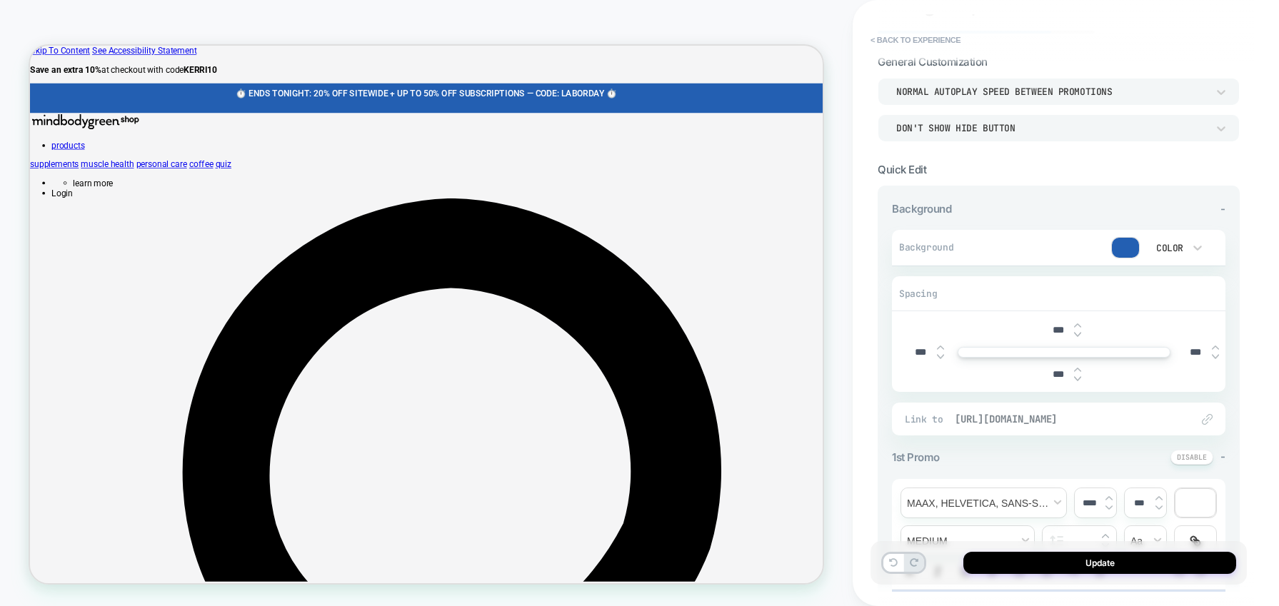
click at [1000, 426] on span "[URL][DOMAIN_NAME]" at bounding box center [1066, 419] width 222 height 13
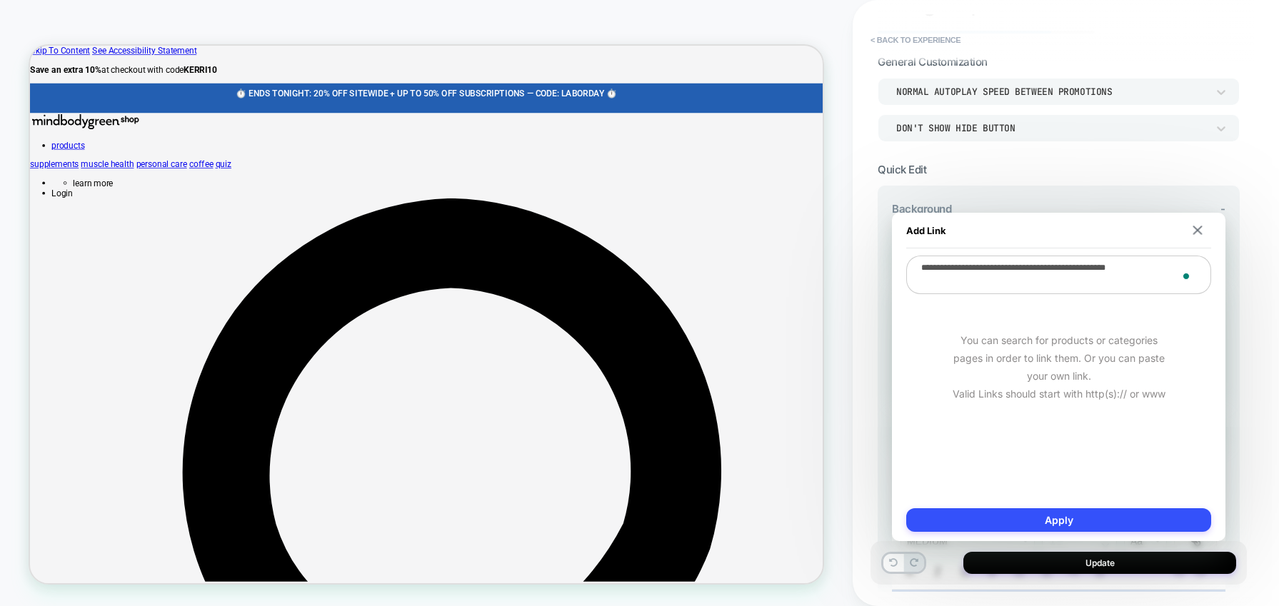
click at [967, 271] on textarea "**********" at bounding box center [1058, 275] width 305 height 39
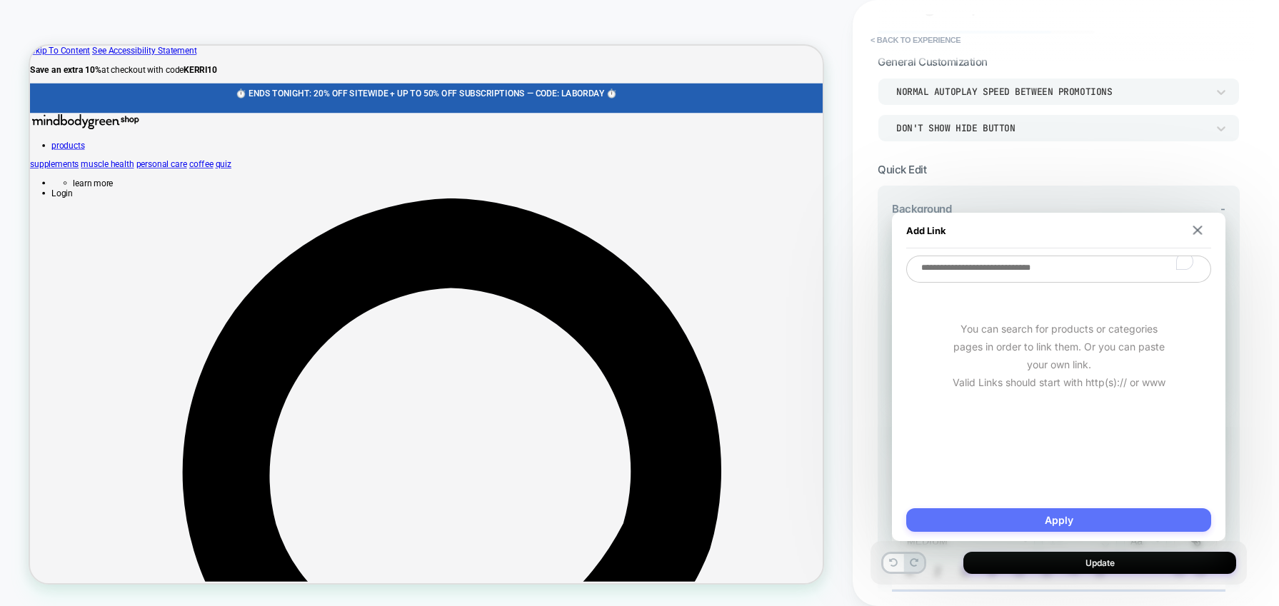
click at [1000, 523] on button "Apply" at bounding box center [1058, 520] width 305 height 24
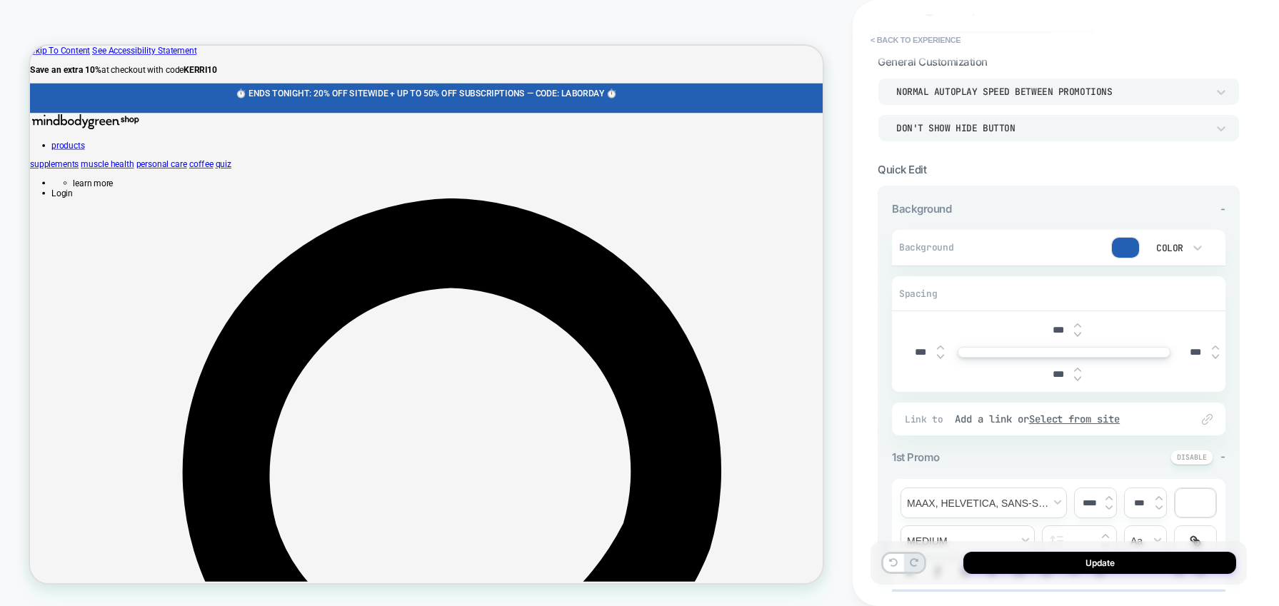
scroll to position [101, 0]
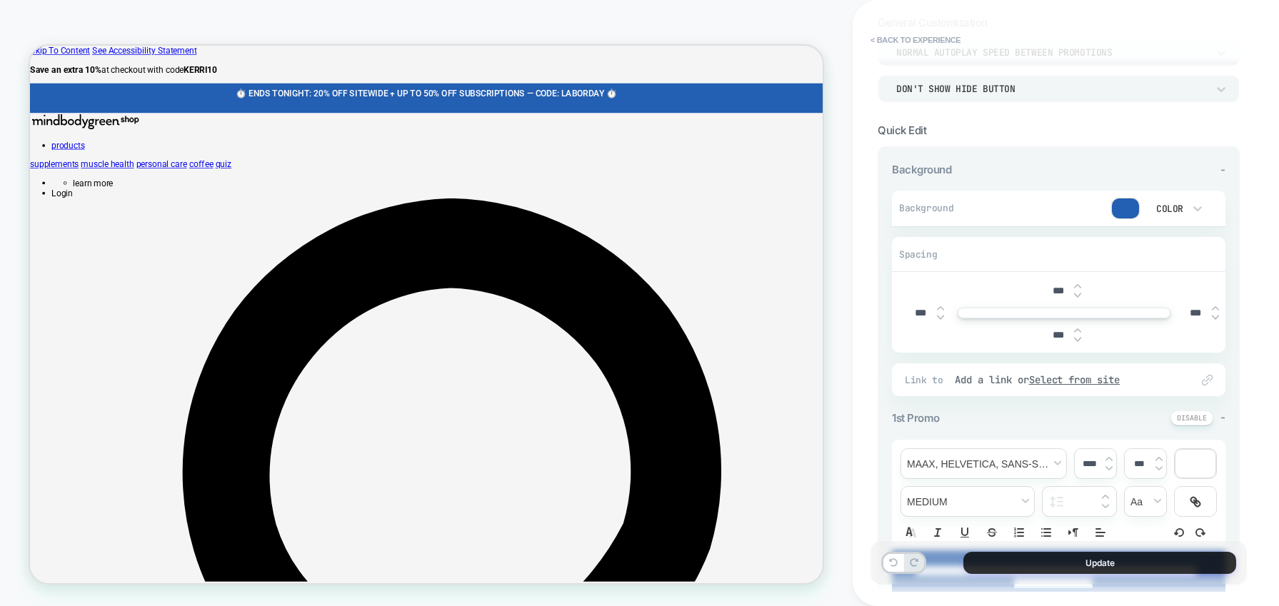
click at [1000, 572] on button "Update" at bounding box center [1099, 563] width 273 height 22
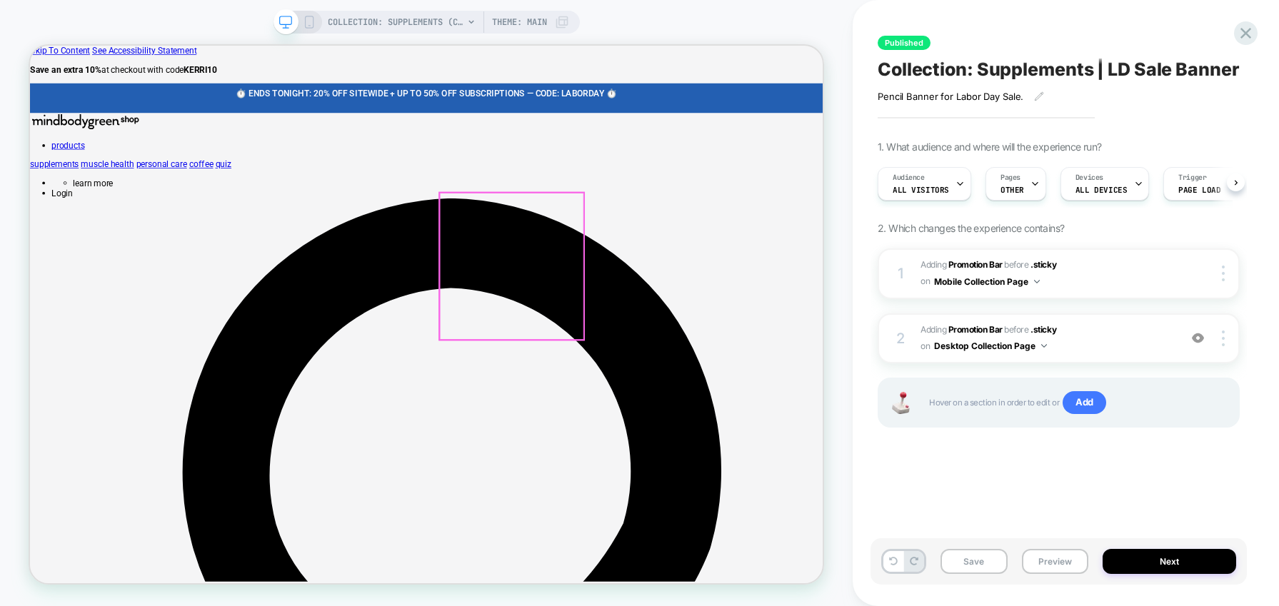
scroll to position [0, 1]
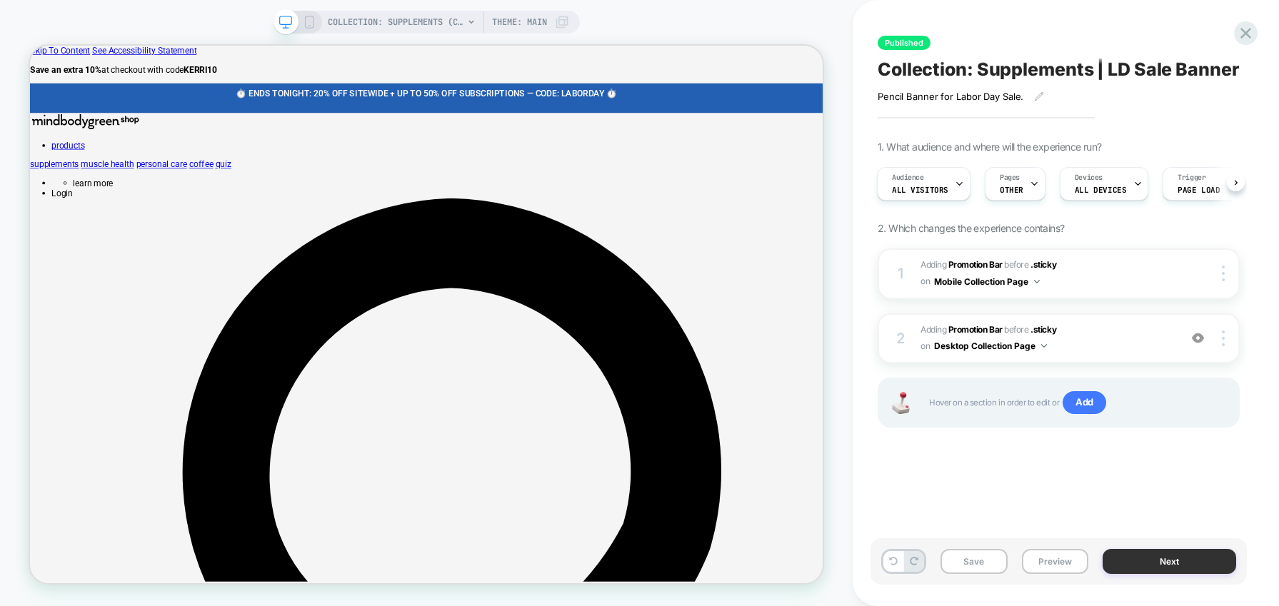
click at [1000, 556] on button "Next" at bounding box center [1170, 561] width 134 height 25
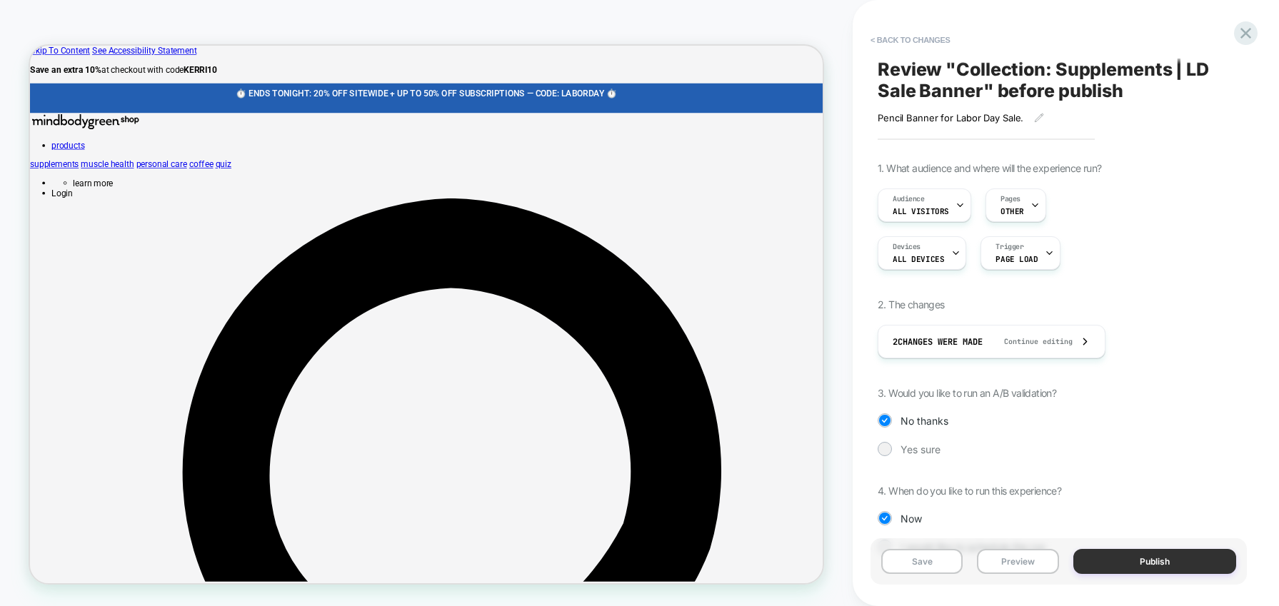
click at [1000, 558] on button "Publish" at bounding box center [1155, 561] width 164 height 25
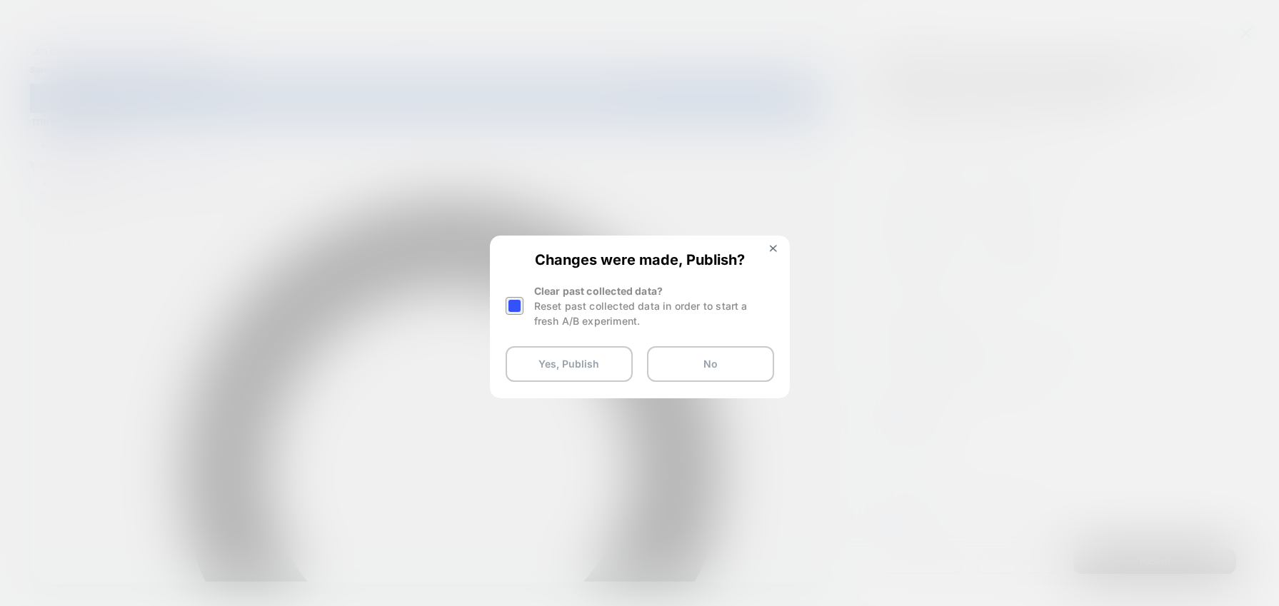
click at [518, 305] on div at bounding box center [515, 306] width 18 height 18
click at [561, 362] on button "Yes, Publish" at bounding box center [569, 364] width 127 height 36
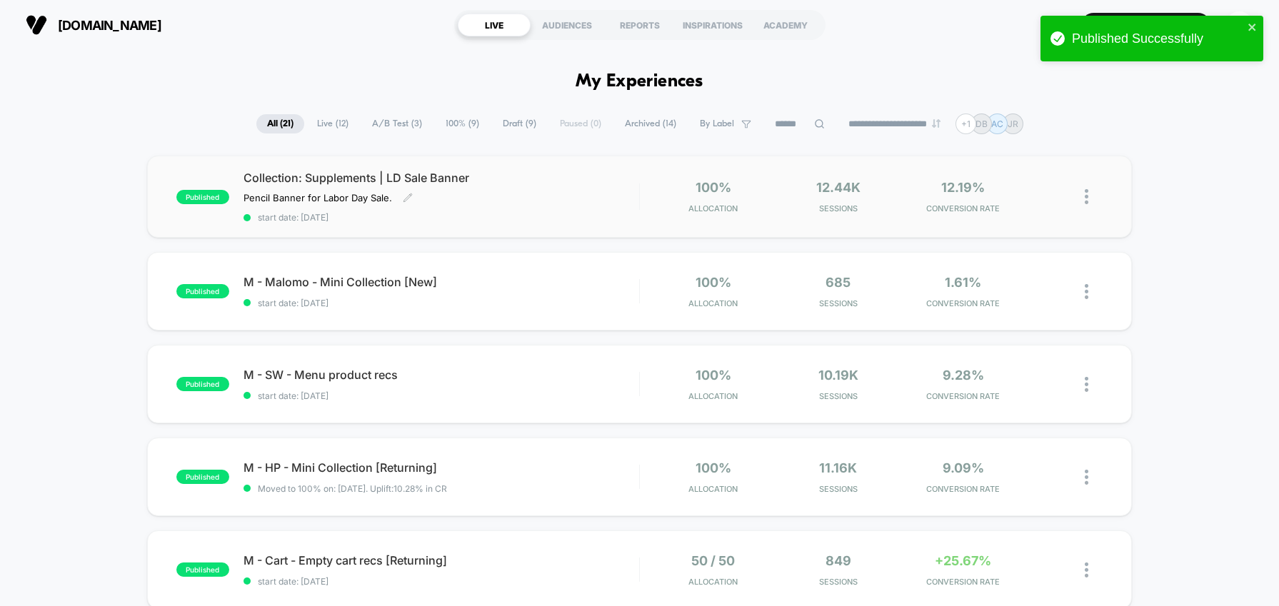
click at [483, 196] on div "Collection: Supplements | LD Sale Banner Pencil Banner for [DATE] Sale.﻿ Click …" at bounding box center [441, 197] width 396 height 52
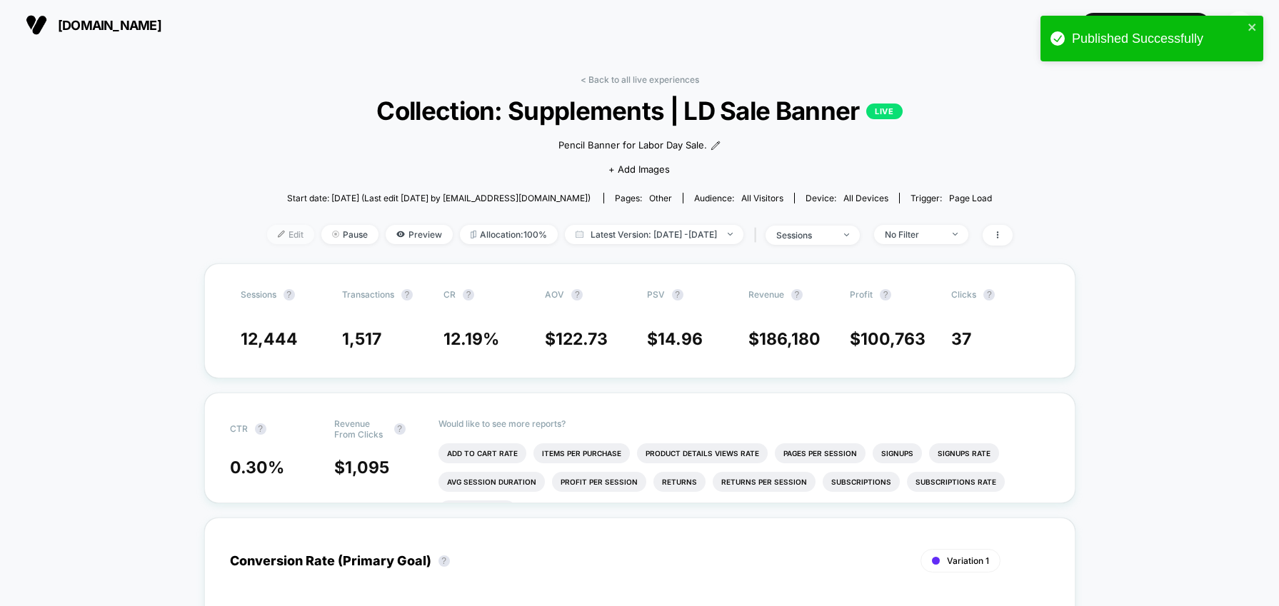
click at [274, 244] on span "Edit" at bounding box center [290, 234] width 47 height 19
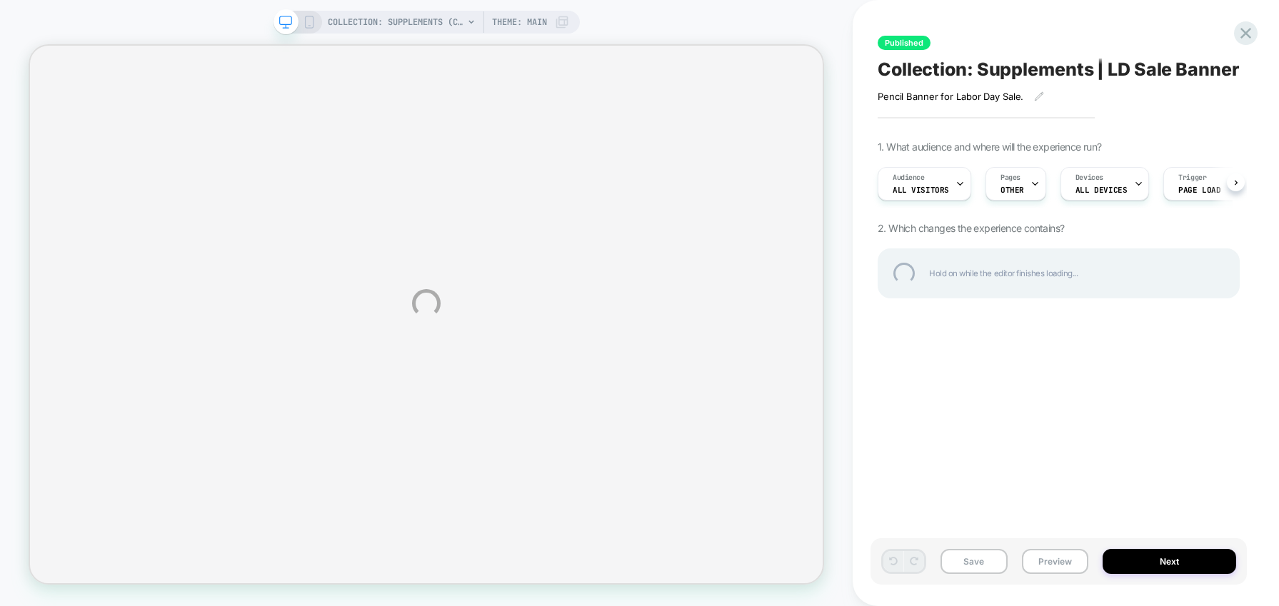
click at [306, 22] on div "COLLECTION: Supplements (Category) COLLECTION: Supplements (Category) Theme: MA…" at bounding box center [639, 303] width 1279 height 606
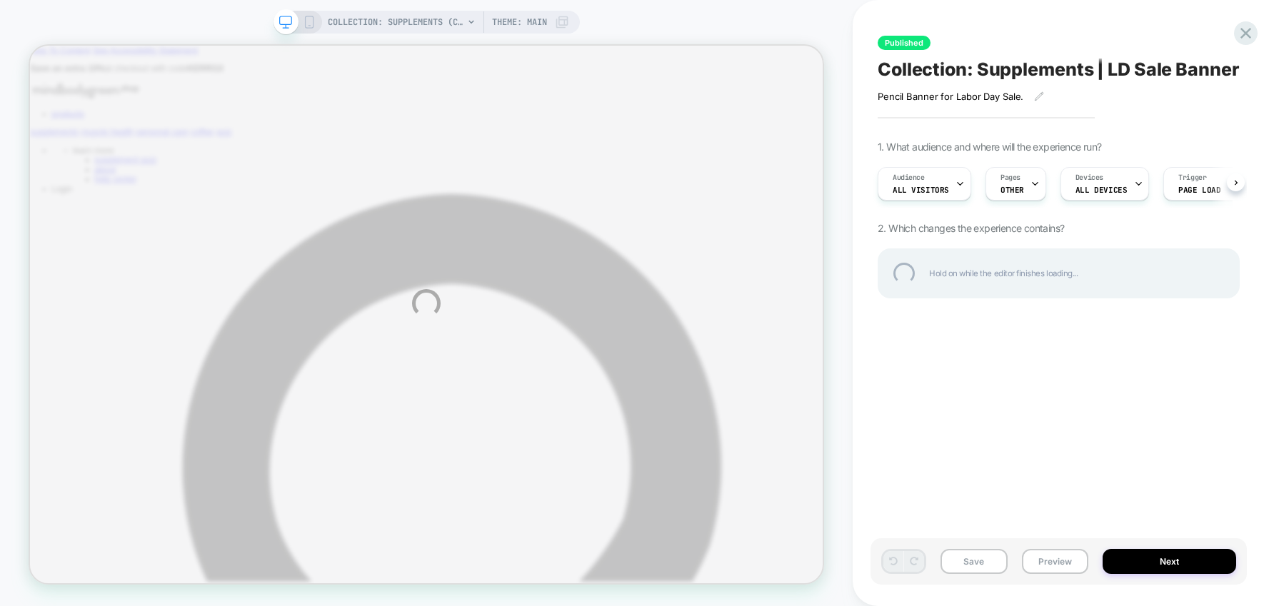
click at [308, 24] on div "COLLECTION: Supplements (Category) COLLECTION: Supplements (Category) Theme: MA…" at bounding box center [639, 303] width 1279 height 606
click at [308, 25] on div "COLLECTION: Supplements (Category) COLLECTION: Supplements (Category) Theme: MA…" at bounding box center [639, 303] width 1279 height 606
click at [303, 25] on div "COLLECTION: Supplements (Category) COLLECTION: Supplements (Category) Theme: MA…" at bounding box center [639, 303] width 1279 height 606
click at [303, 26] on div "COLLECTION: Supplements (Category) COLLECTION: Supplements (Category) Theme: MA…" at bounding box center [639, 303] width 1279 height 606
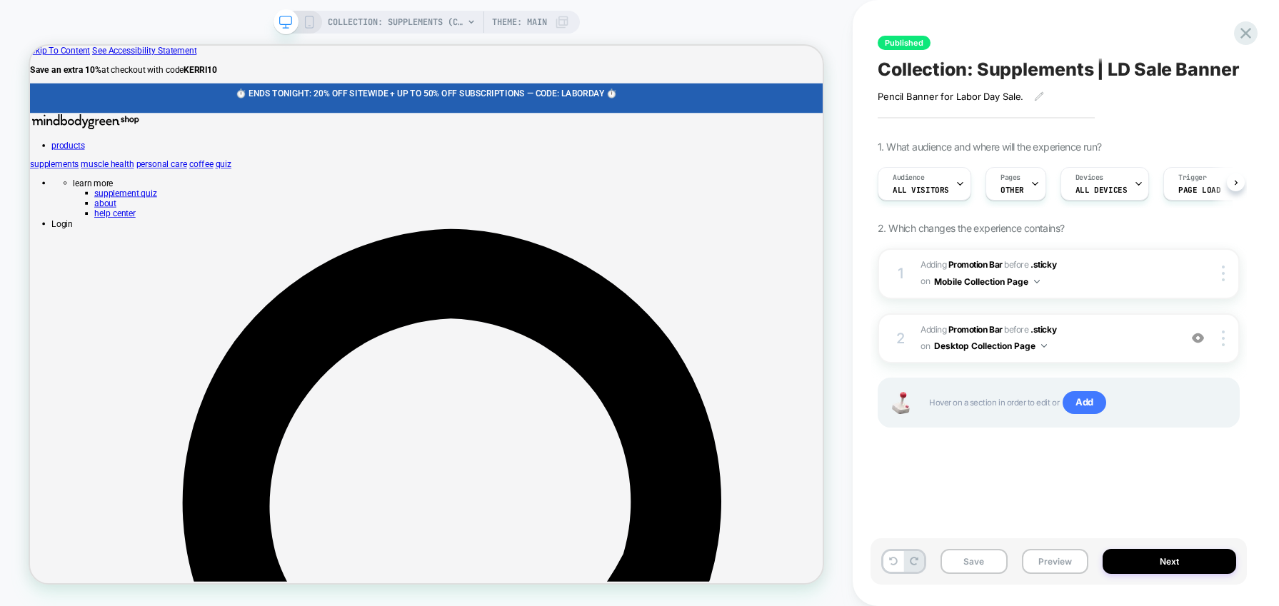
scroll to position [0, 1]
click at [305, 26] on rect at bounding box center [309, 21] width 8 height 11
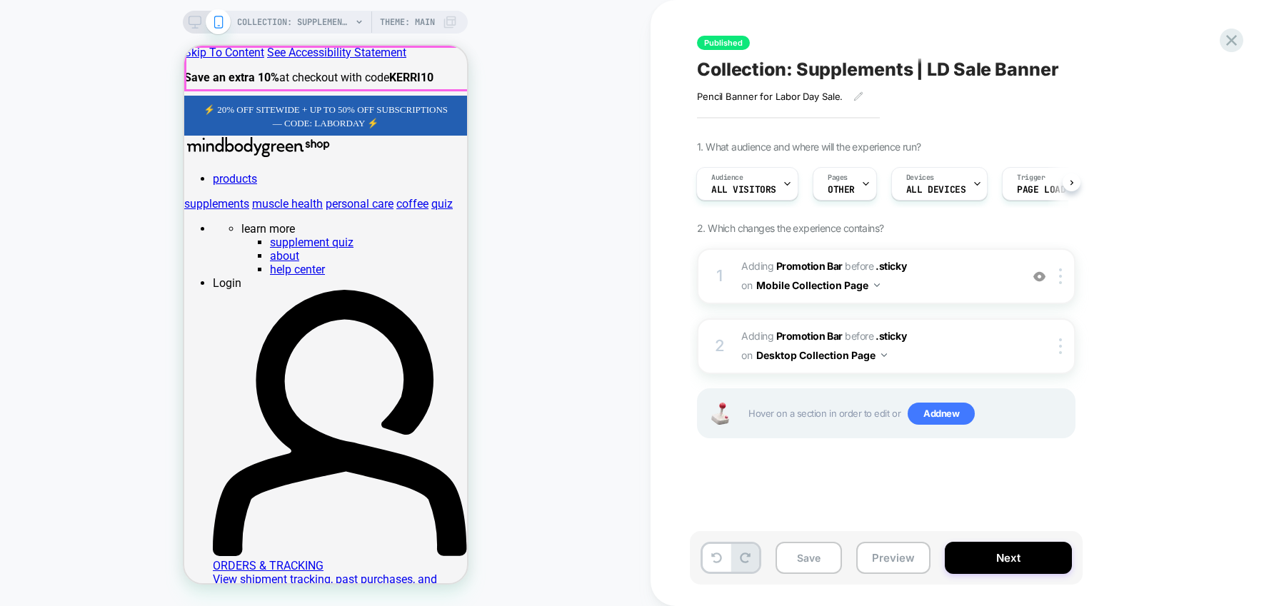
scroll to position [0, 1]
click at [378, 104] on span "﻿⚡️ 20% OFF SITEWIDE + UP TO 50% OFF SUBSCRIPTIONS — CODE: LABORDAY ⚡️" at bounding box center [325, 116] width 244 height 24
click at [356, 104] on span "﻿⚡️ 20% OFF SITEWIDE + UP TO 50% OFF SUBSCRIPTIONS — CODE: LABORDAY ⚡️" at bounding box center [325, 116] width 244 height 24
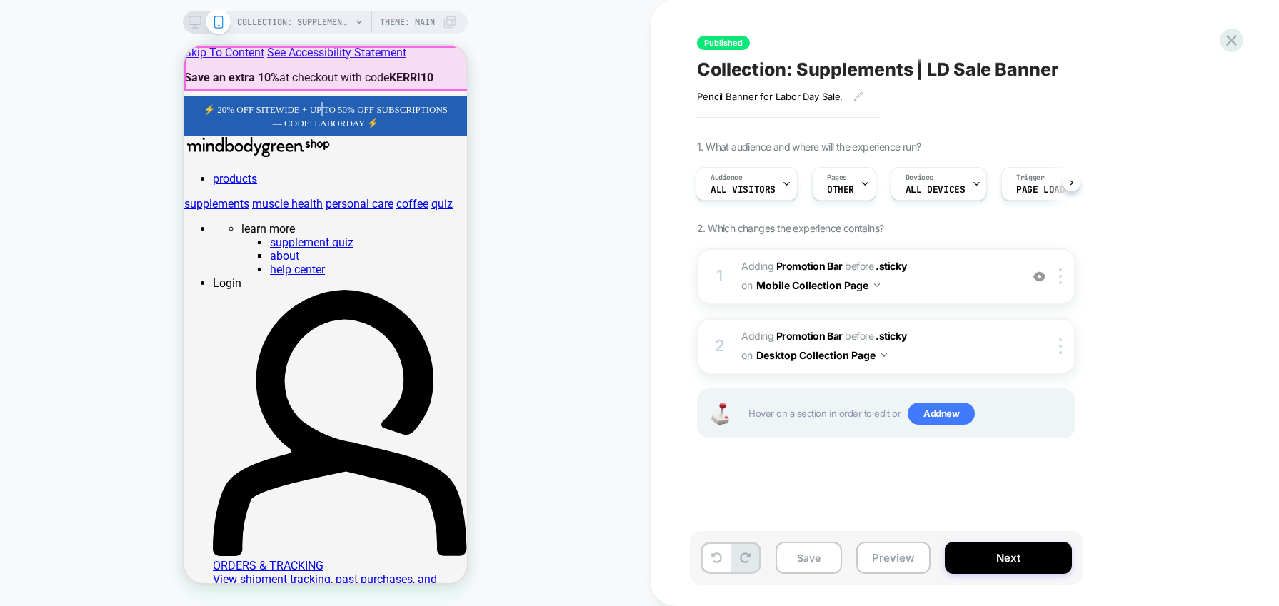
click at [356, 104] on span "﻿⚡️ 20% OFF SITEWIDE + UP TO 50% OFF SUBSCRIPTIONS — CODE: LABORDAY ⚡️" at bounding box center [325, 116] width 244 height 24
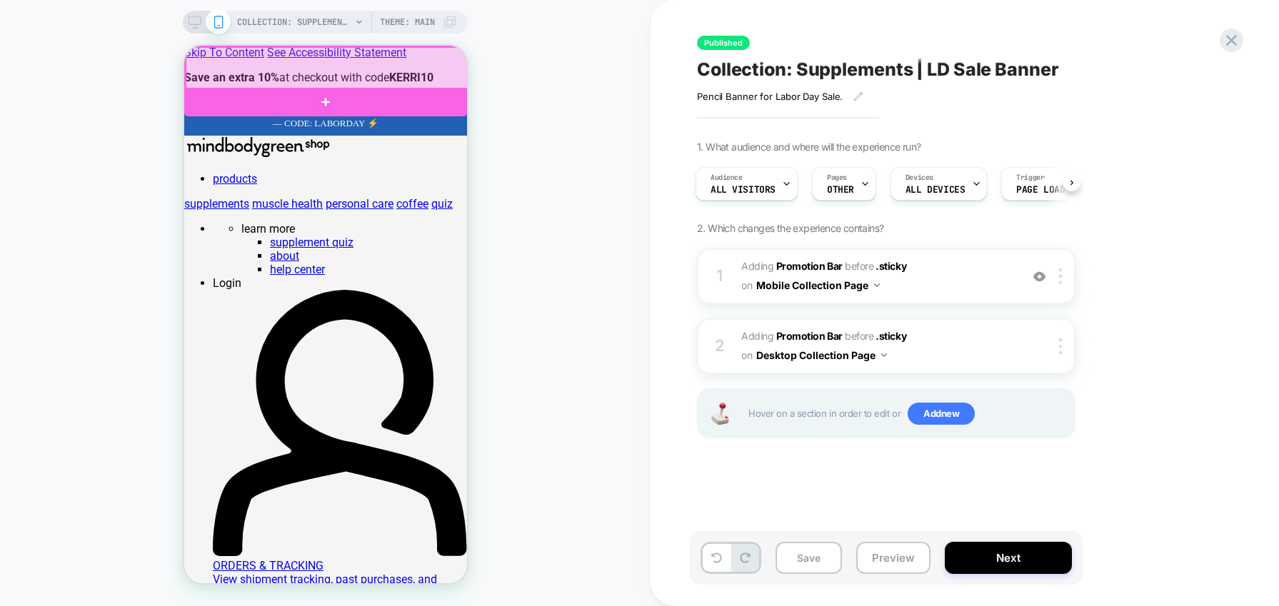
click at [366, 67] on div at bounding box center [326, 68] width 283 height 43
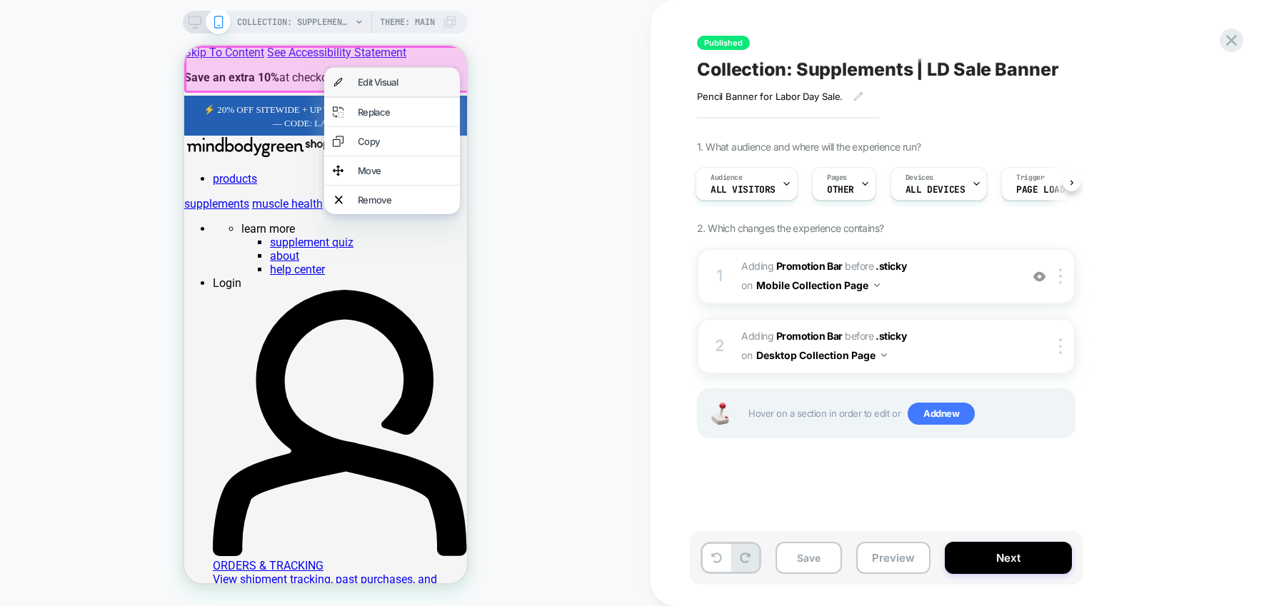
click at [369, 83] on div "Edit Visual" at bounding box center [404, 81] width 94 height 11
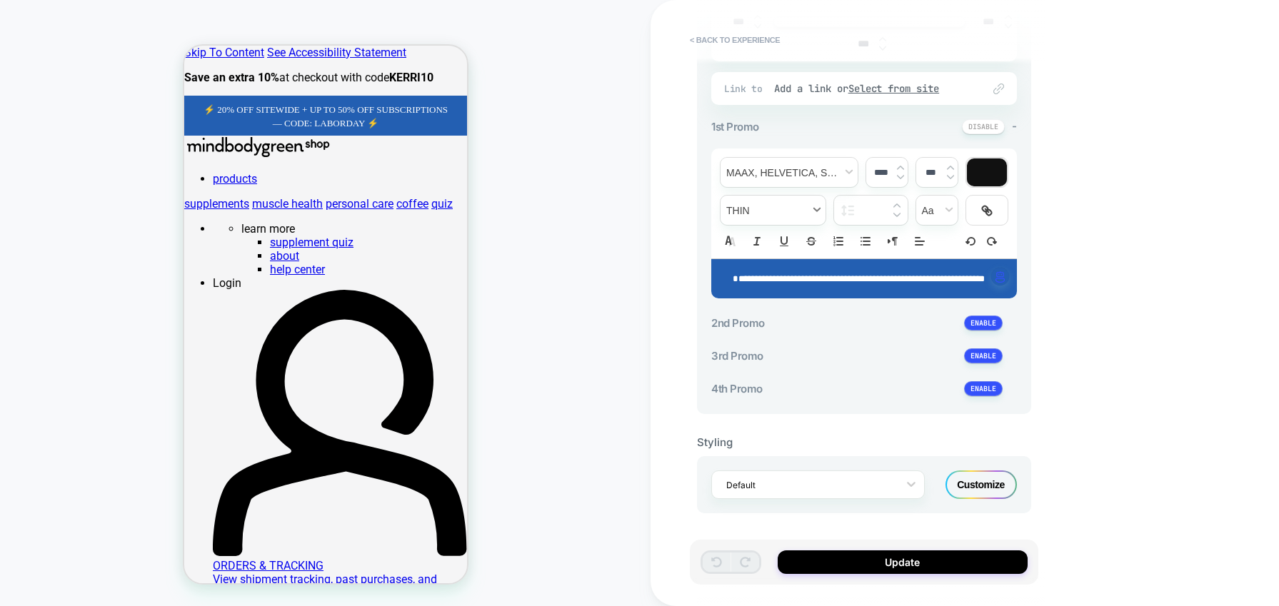
scroll to position [371, 0]
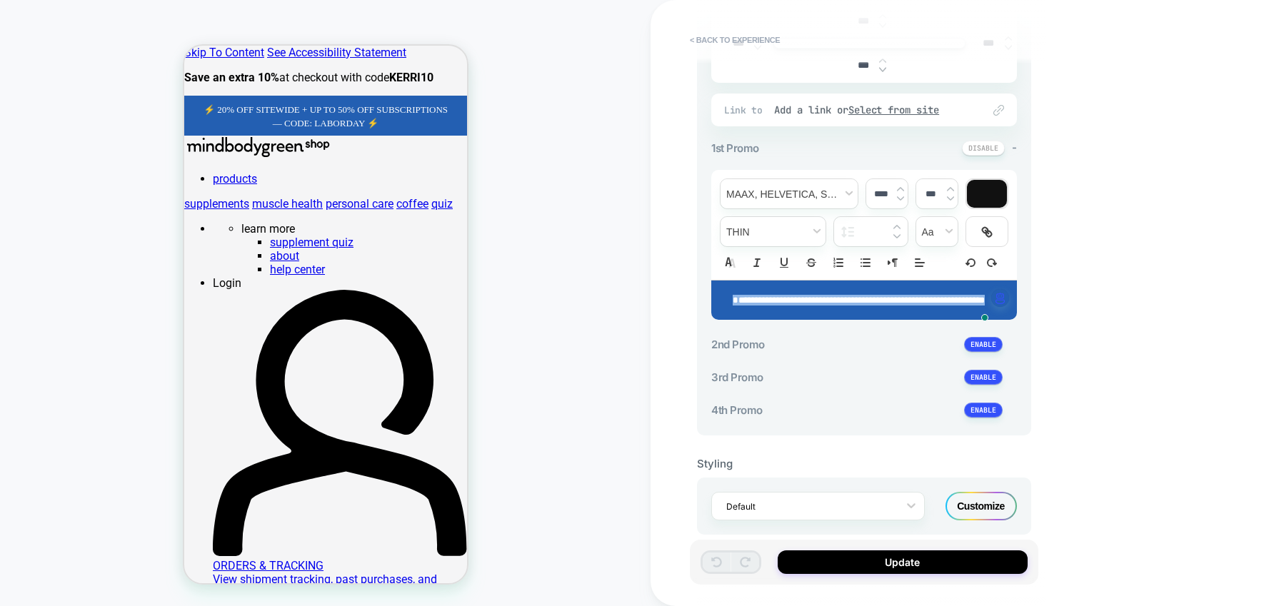
drag, startPoint x: 926, startPoint y: 341, endPoint x: 722, endPoint y: 300, distance: 208.2
click at [722, 300] on div "**********" at bounding box center [864, 300] width 306 height 39
type input "****"
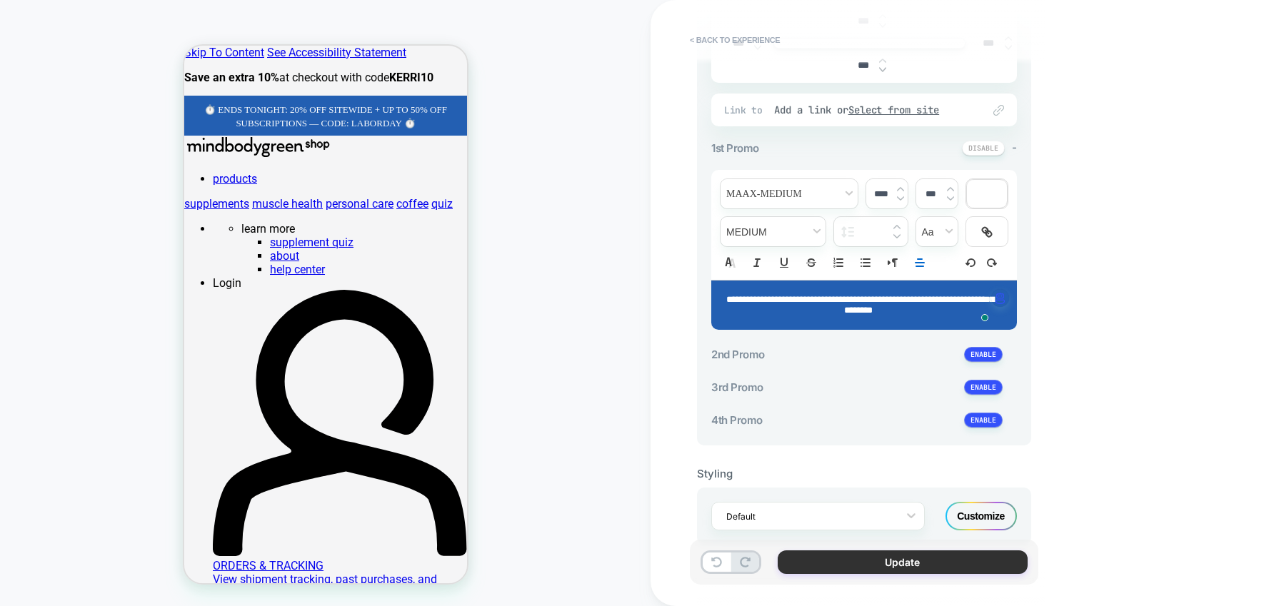
click at [813, 563] on button "Update" at bounding box center [903, 563] width 250 height 24
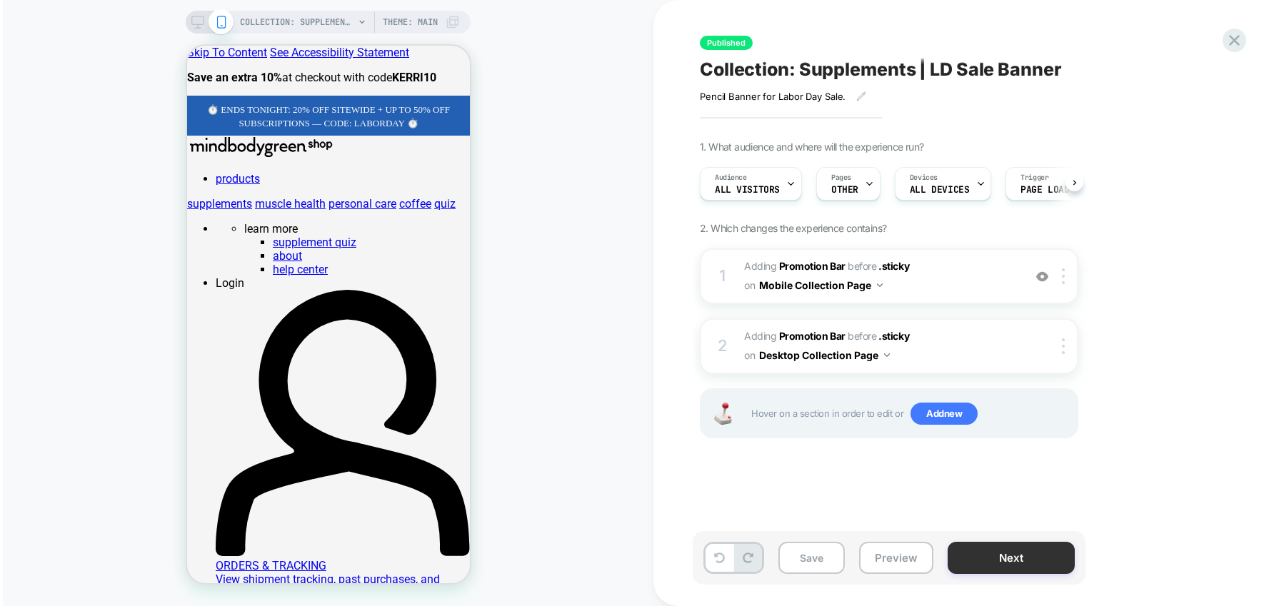
scroll to position [0, 1]
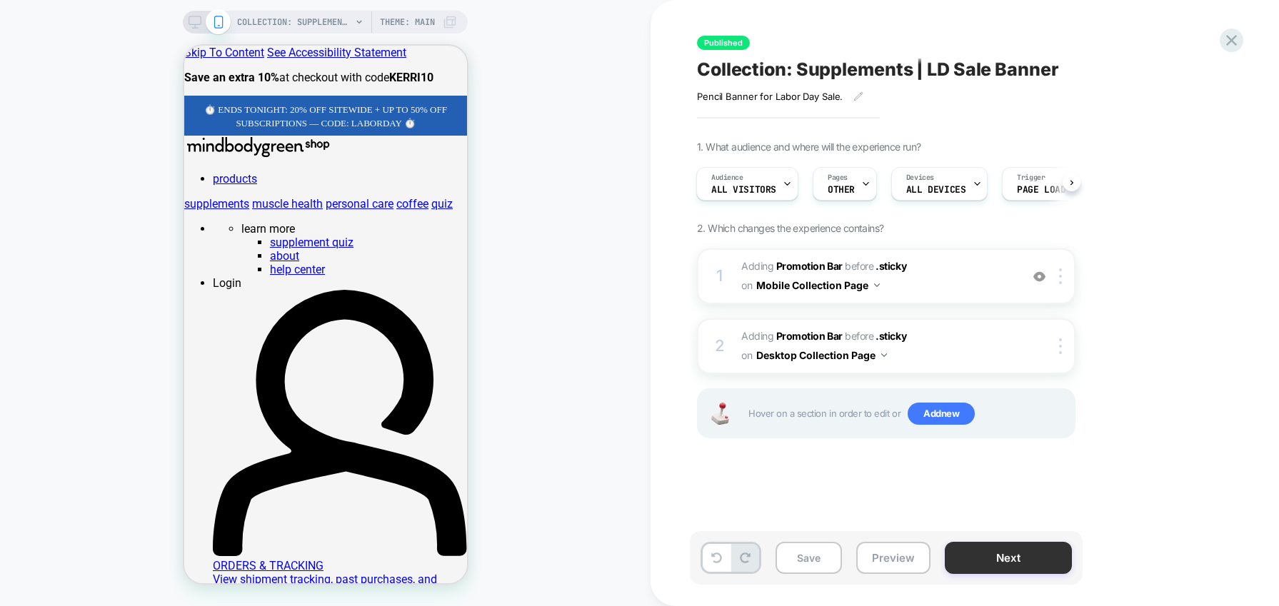
click at [1000, 563] on button "Next" at bounding box center [1008, 558] width 127 height 32
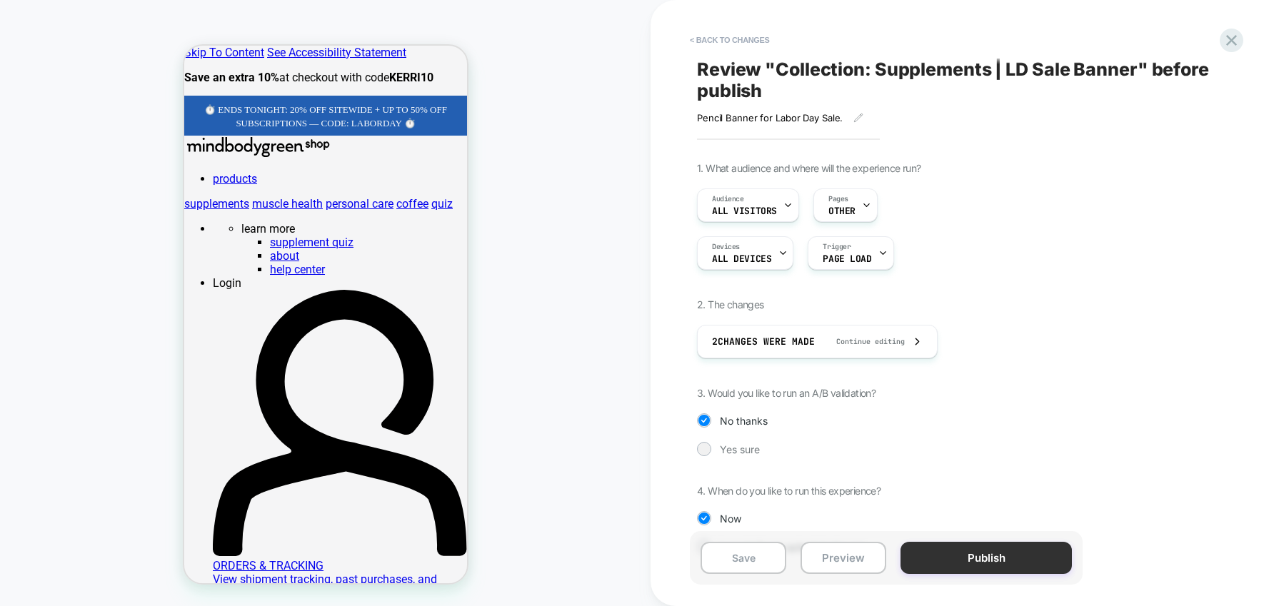
click at [995, 561] on button "Publish" at bounding box center [985, 558] width 171 height 32
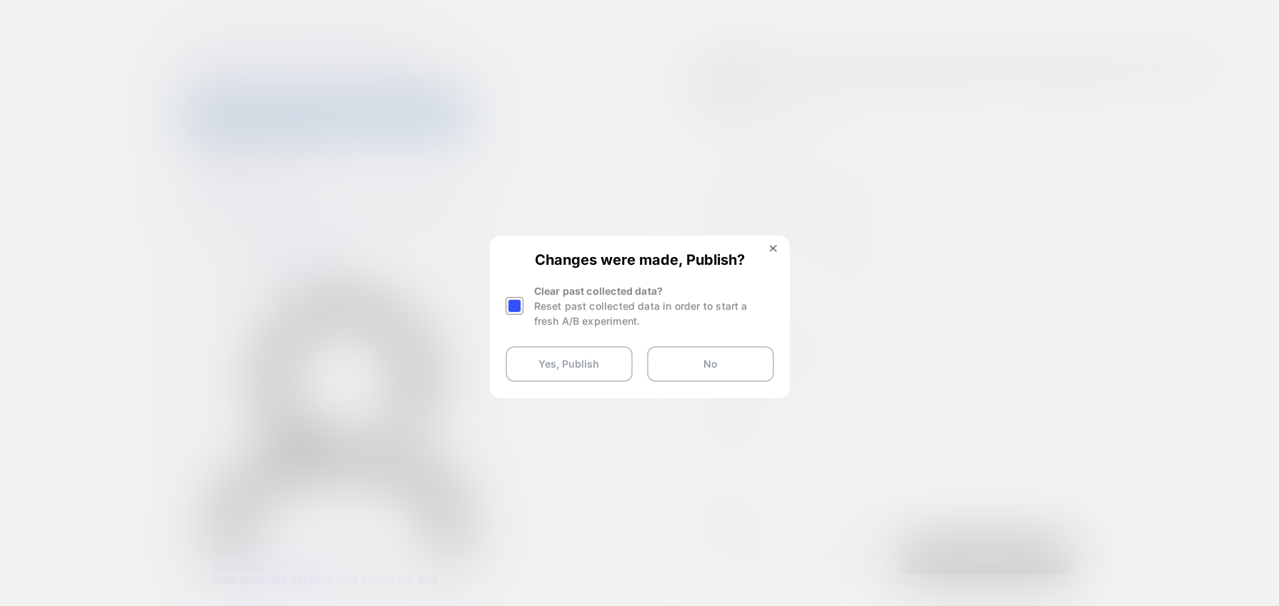
click at [516, 298] on div at bounding box center [515, 306] width 18 height 18
click at [552, 366] on button "Yes, Publish" at bounding box center [569, 364] width 127 height 36
